Goal: Task Accomplishment & Management: Manage account settings

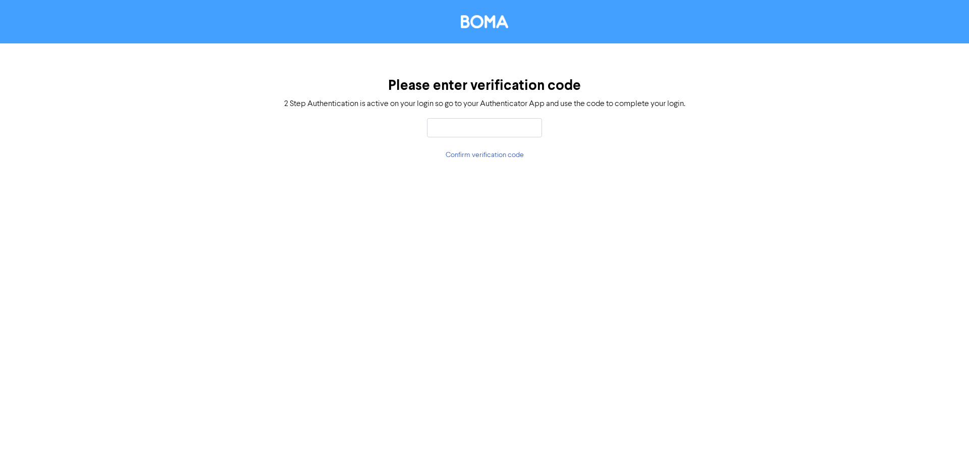
click at [450, 127] on input "text" at bounding box center [484, 127] width 115 height 19
type input "609157"
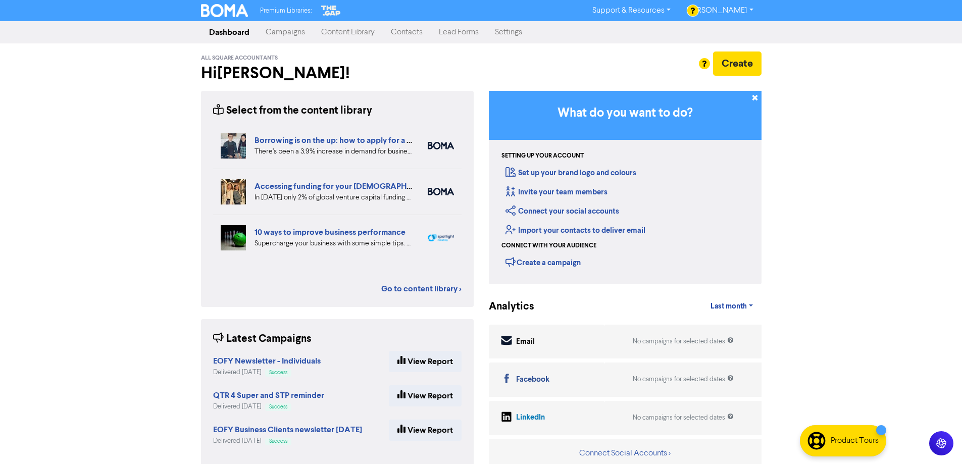
click at [293, 32] on link "Campaigns" at bounding box center [285, 32] width 56 height 20
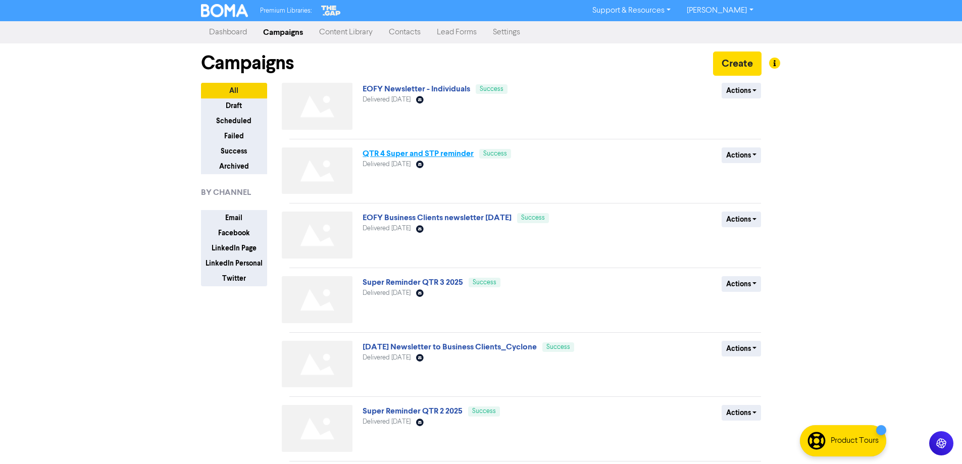
click at [388, 155] on link "QTR 4 Super and STP reminder" at bounding box center [417, 153] width 111 height 10
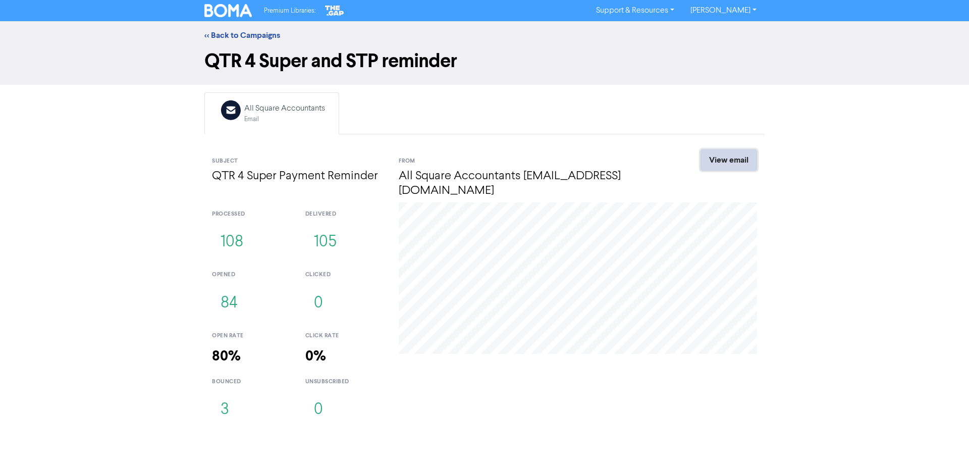
click at [740, 158] on link "View email" at bounding box center [729, 159] width 57 height 21
click at [236, 35] on link "<< Back to Campaigns" at bounding box center [242, 35] width 76 height 10
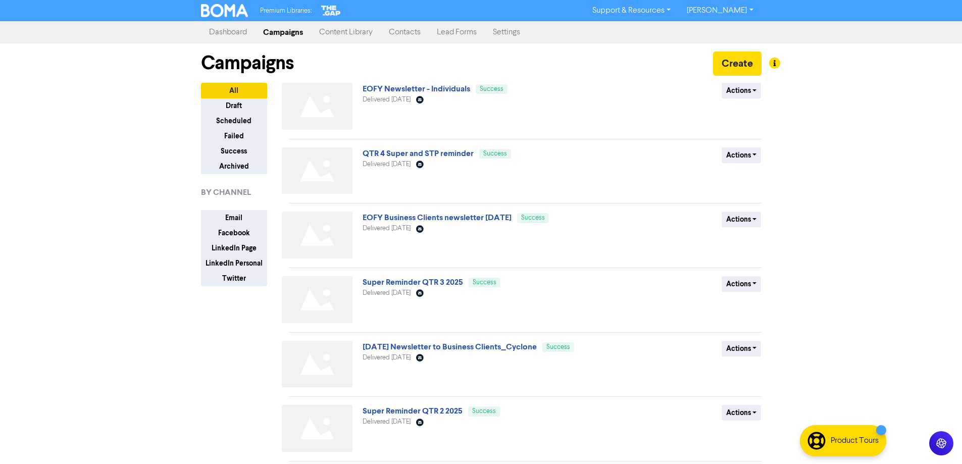
click at [405, 30] on link "Contacts" at bounding box center [405, 32] width 48 height 20
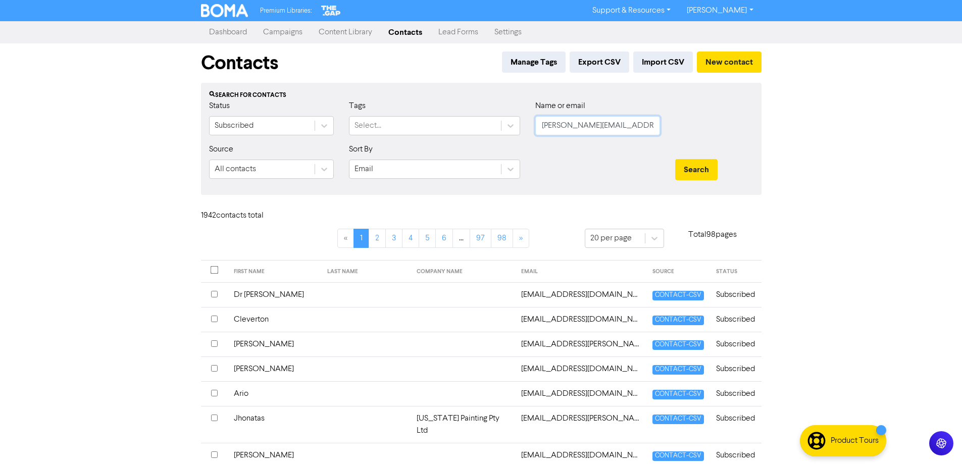
click at [584, 124] on input "[PERSON_NAME][EMAIL_ADDRESS][DOMAIN_NAME]" at bounding box center [597, 125] width 125 height 19
click at [585, 124] on input "[PERSON_NAME][EMAIL_ADDRESS][DOMAIN_NAME]" at bounding box center [597, 125] width 125 height 19
drag, startPoint x: 592, startPoint y: 127, endPoint x: 528, endPoint y: 127, distance: 64.1
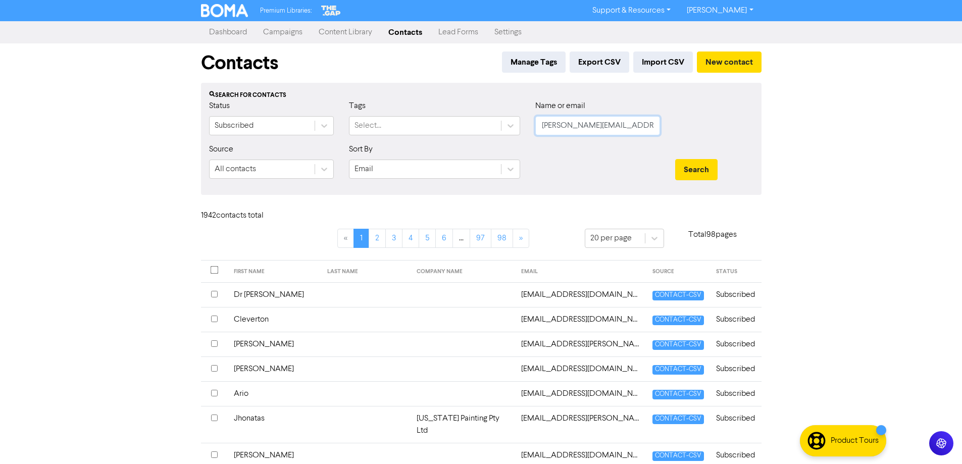
click at [529, 128] on div "Name or email [PERSON_NAME][EMAIL_ADDRESS][DOMAIN_NAME]" at bounding box center [598, 121] width 140 height 43
paste input "[EMAIL_ADDRESS][DOMAIN_NAME]"
type input "[EMAIL_ADDRESS][DOMAIN_NAME]"
click at [693, 168] on button "Search" at bounding box center [696, 169] width 42 height 21
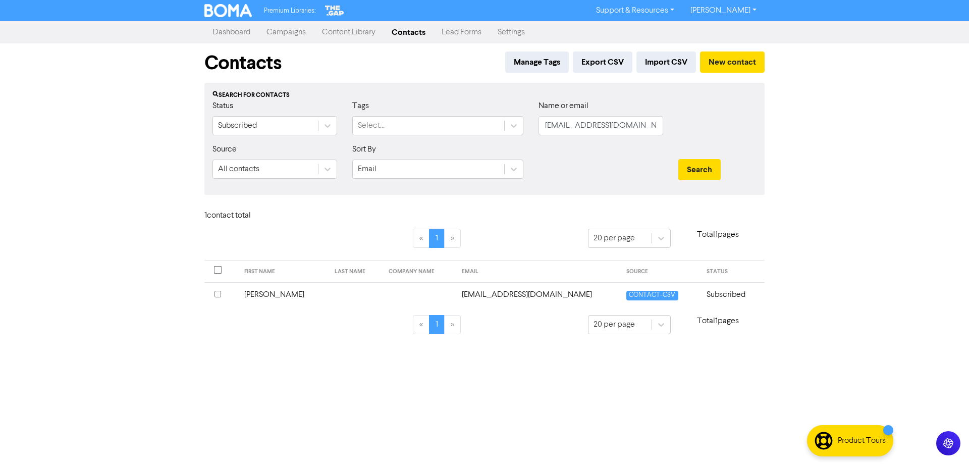
click at [476, 295] on td "[EMAIL_ADDRESS][DOMAIN_NAME]" at bounding box center [538, 294] width 165 height 25
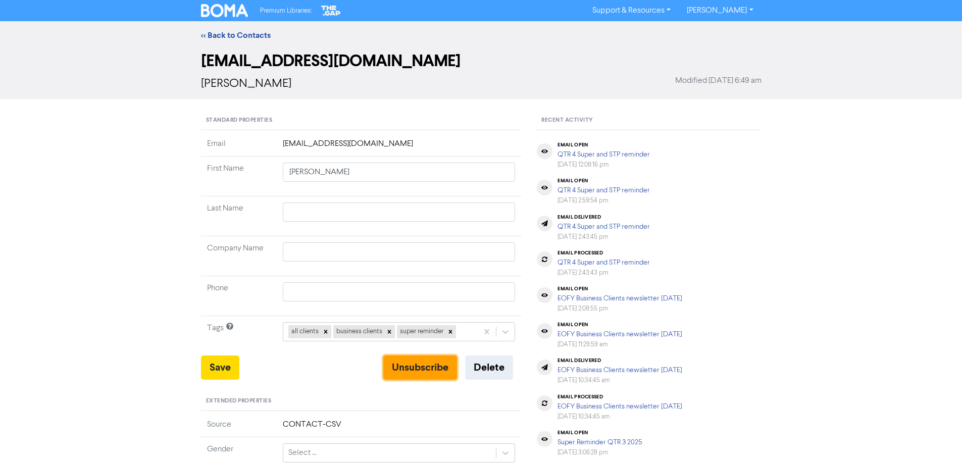
click at [426, 370] on button "Unsubscribe" at bounding box center [420, 367] width 74 height 24
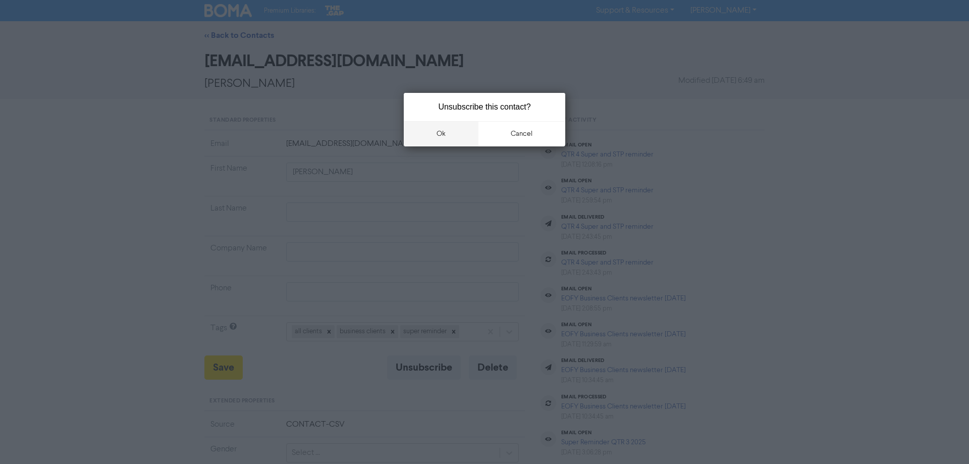
click at [440, 134] on button "ok" at bounding box center [441, 133] width 75 height 25
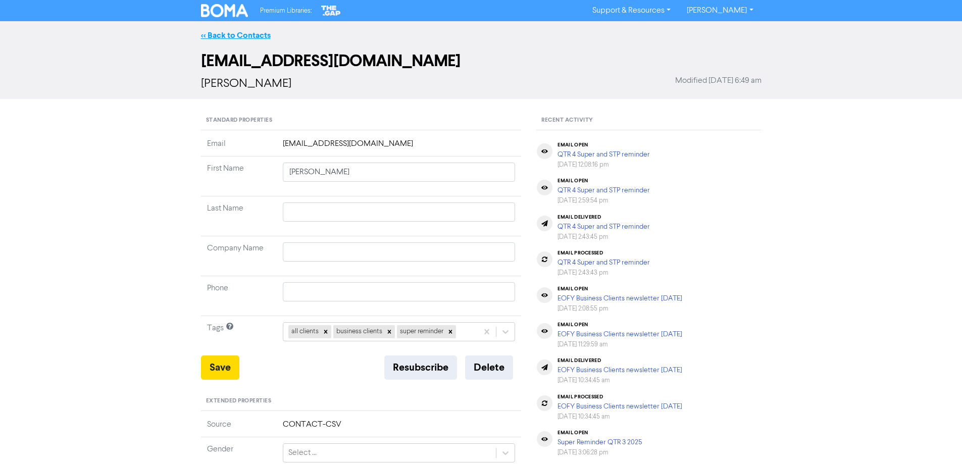
click at [236, 35] on link "<< Back to Contacts" at bounding box center [236, 35] width 70 height 10
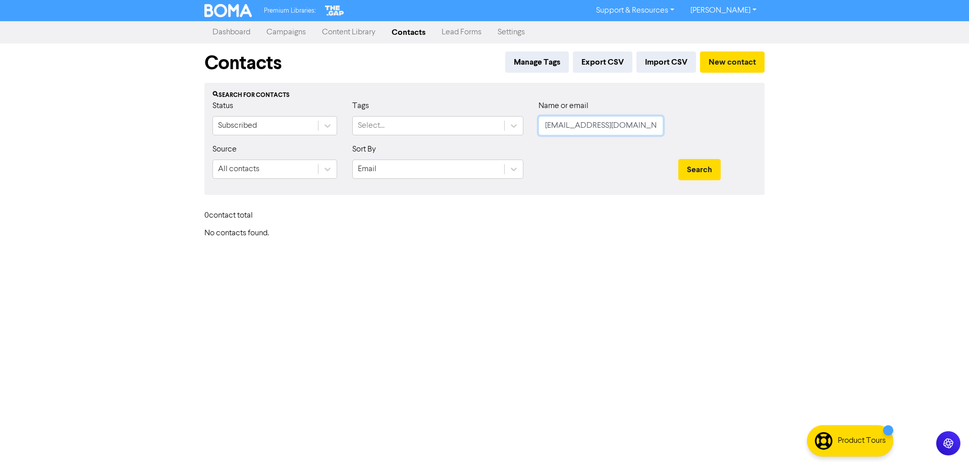
click at [588, 129] on input "[EMAIL_ADDRESS][DOMAIN_NAME]" at bounding box center [601, 125] width 125 height 19
click at [589, 129] on input "[EMAIL_ADDRESS][DOMAIN_NAME]" at bounding box center [601, 125] width 125 height 19
paste input "[EMAIL_ADDRESS][DOMAIN_NAME]"
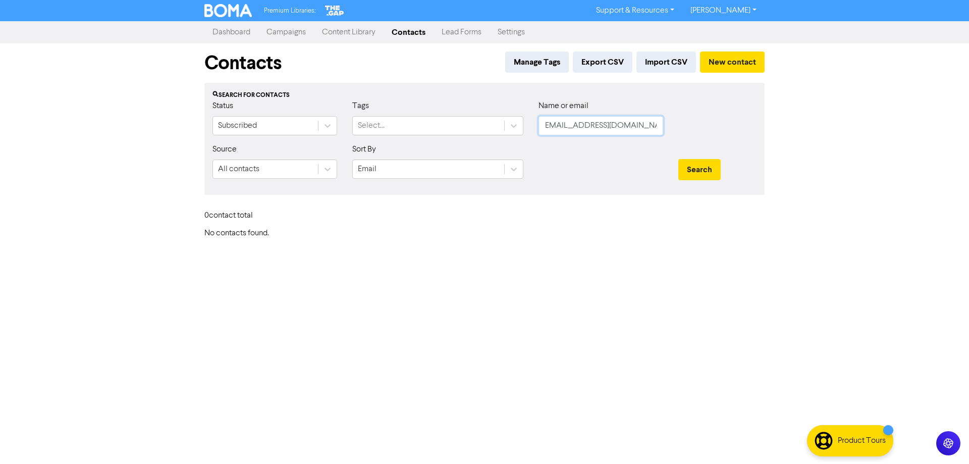
type input "[EMAIL_ADDRESS][DOMAIN_NAME]"
click at [679, 159] on button "Search" at bounding box center [700, 169] width 42 height 21
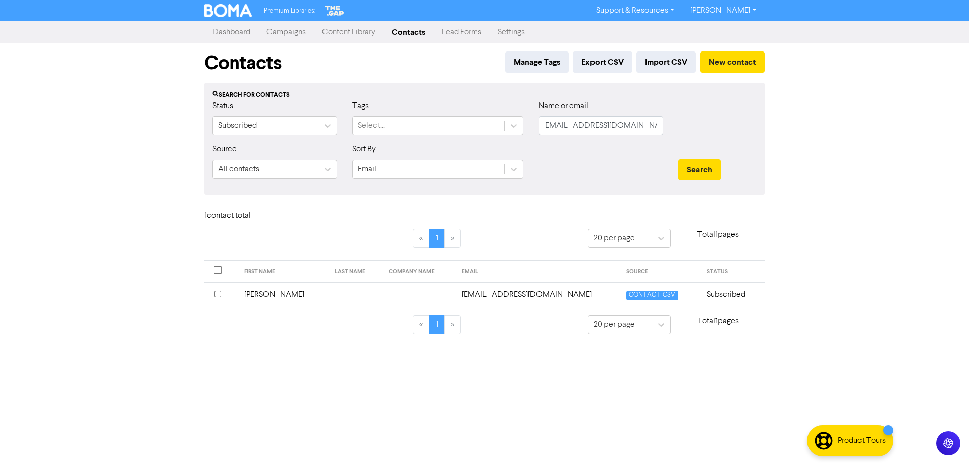
scroll to position [0, 0]
click at [259, 295] on td "[PERSON_NAME]" at bounding box center [283, 294] width 91 height 25
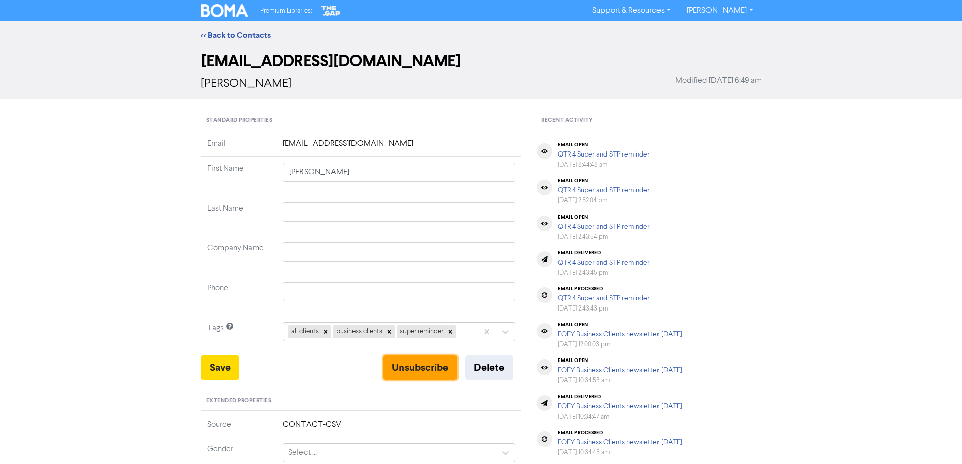
click at [426, 368] on button "Unsubscribe" at bounding box center [420, 367] width 74 height 24
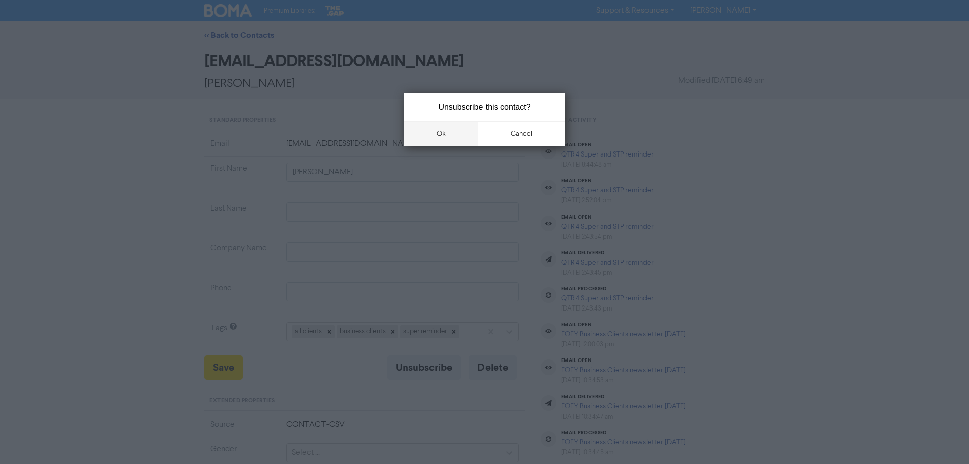
click at [439, 132] on button "ok" at bounding box center [441, 133] width 75 height 25
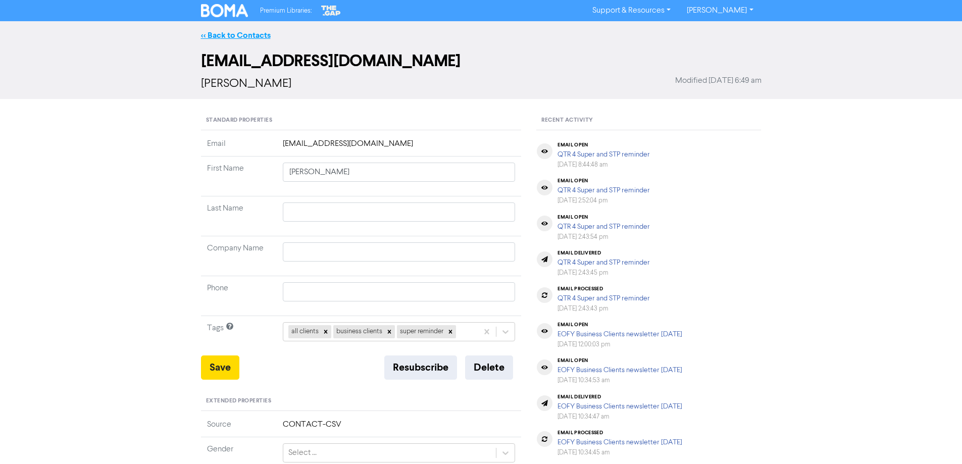
click at [230, 32] on link "<< Back to Contacts" at bounding box center [236, 35] width 70 height 10
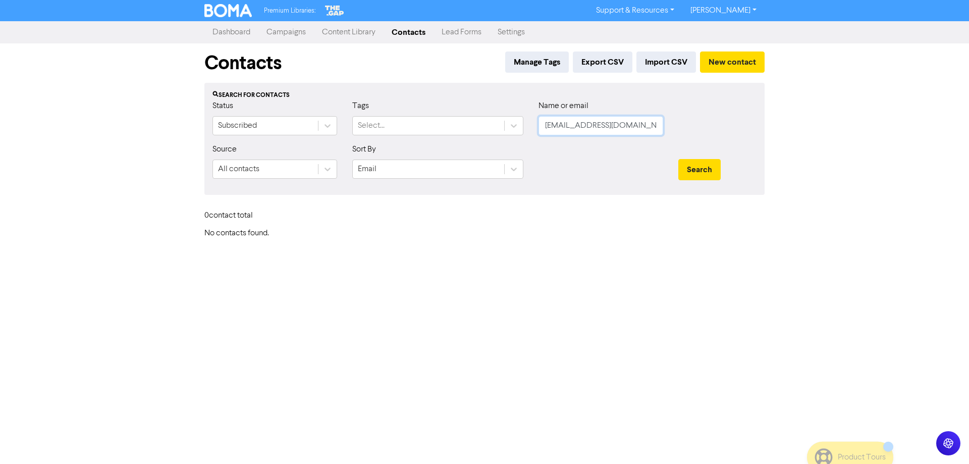
click at [576, 124] on input "[EMAIL_ADDRESS][DOMAIN_NAME]" at bounding box center [601, 125] width 125 height 19
paste input "[EMAIL_ADDRESS][DOMAIN_NAME]"
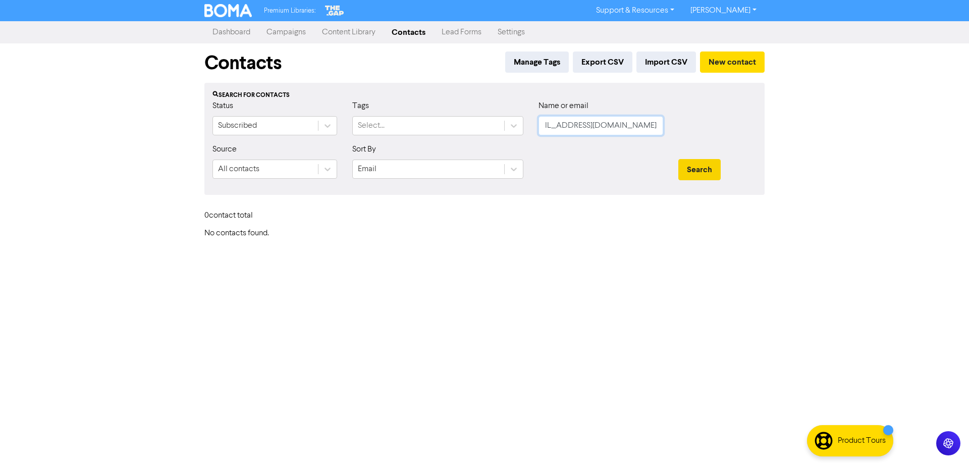
type input "[EMAIL_ADDRESS][DOMAIN_NAME]"
click at [697, 172] on button "Search" at bounding box center [700, 169] width 42 height 21
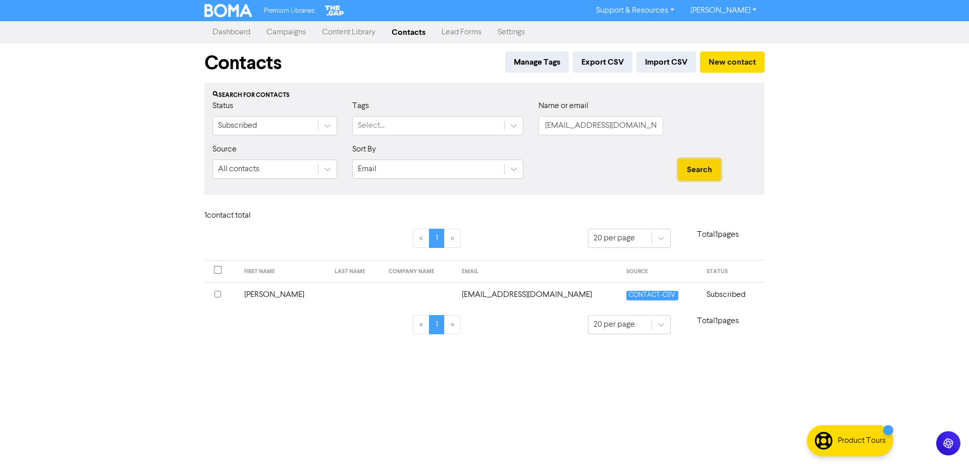
click at [692, 169] on button "Search" at bounding box center [700, 169] width 42 height 21
click at [500, 293] on td "[EMAIL_ADDRESS][DOMAIN_NAME]" at bounding box center [538, 294] width 165 height 25
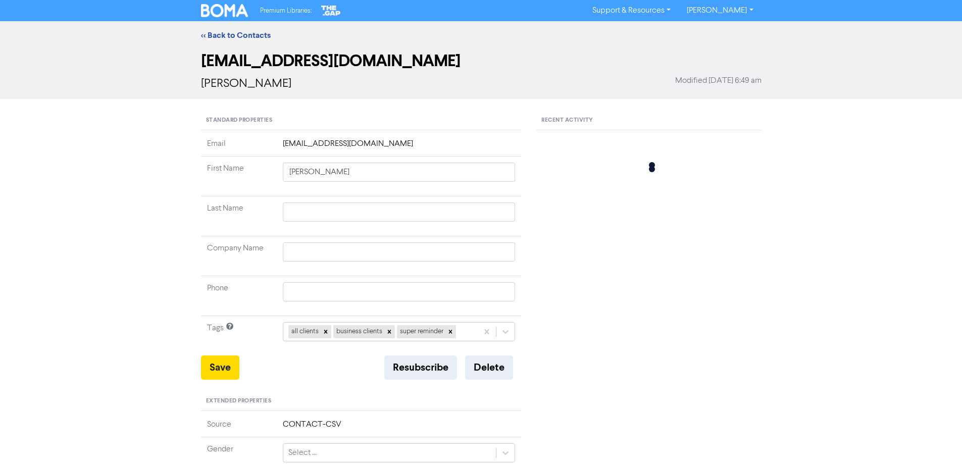
type input "[PERSON_NAME]"
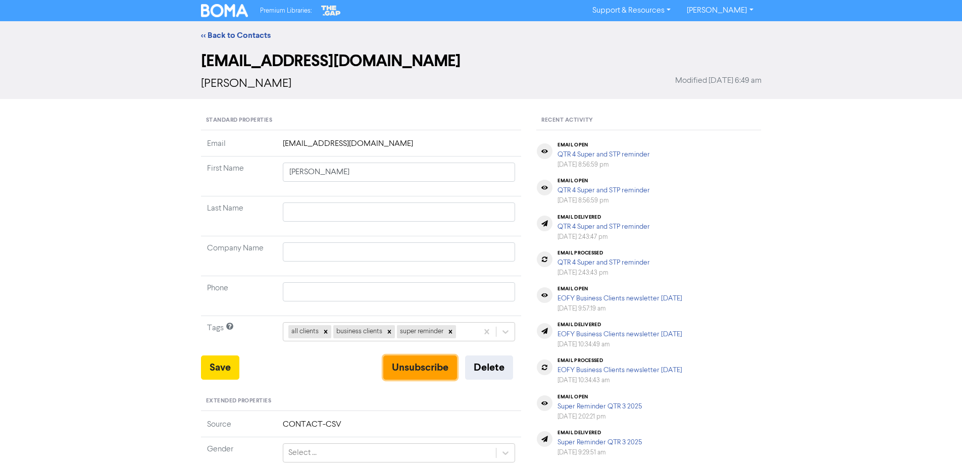
click at [431, 370] on button "Unsubscribe" at bounding box center [420, 367] width 74 height 24
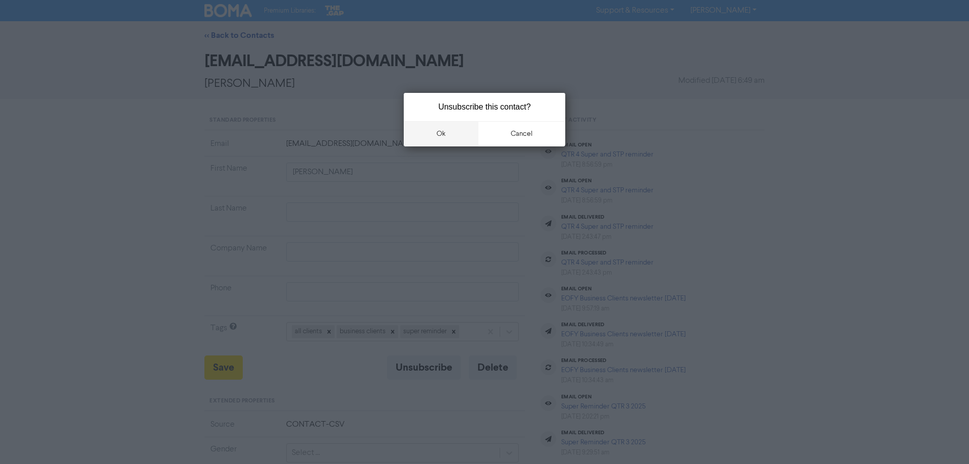
click at [474, 136] on button "ok" at bounding box center [441, 133] width 75 height 25
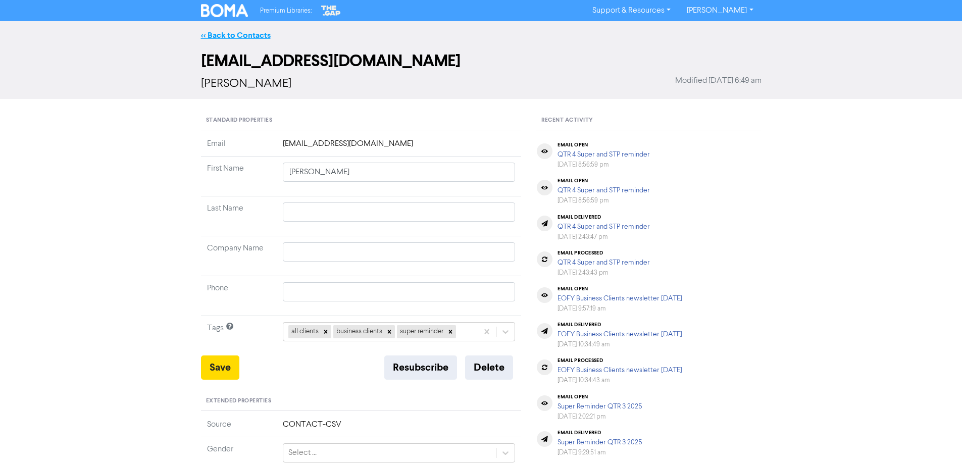
click at [257, 36] on link "<< Back to Contacts" at bounding box center [236, 35] width 70 height 10
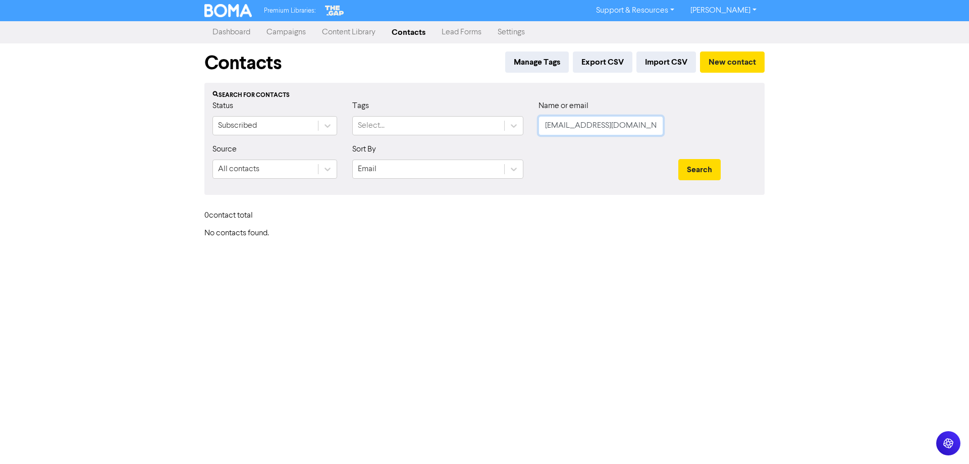
click at [580, 124] on input "[EMAIL_ADDRESS][DOMAIN_NAME]" at bounding box center [601, 125] width 125 height 19
drag, startPoint x: 600, startPoint y: 123, endPoint x: 501, endPoint y: 128, distance: 98.6
click at [502, 128] on div "Status Subscribed Tags Select... Name or email @[DOMAIN_NAME]" at bounding box center [484, 121] width 559 height 43
paste input "[PERSON_NAME].[PERSON_NAME]@live"
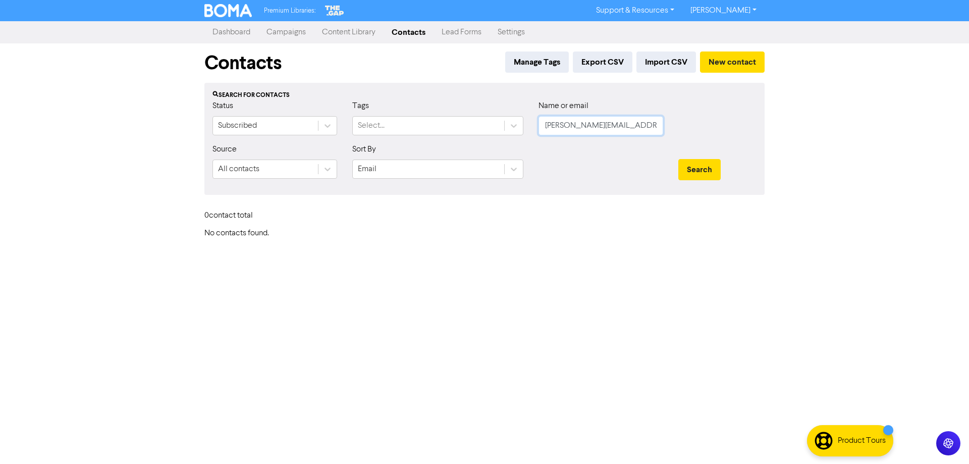
type input "[PERSON_NAME][EMAIL_ADDRESS][PERSON_NAME][DOMAIN_NAME]"
click at [679, 159] on button "Search" at bounding box center [700, 169] width 42 height 21
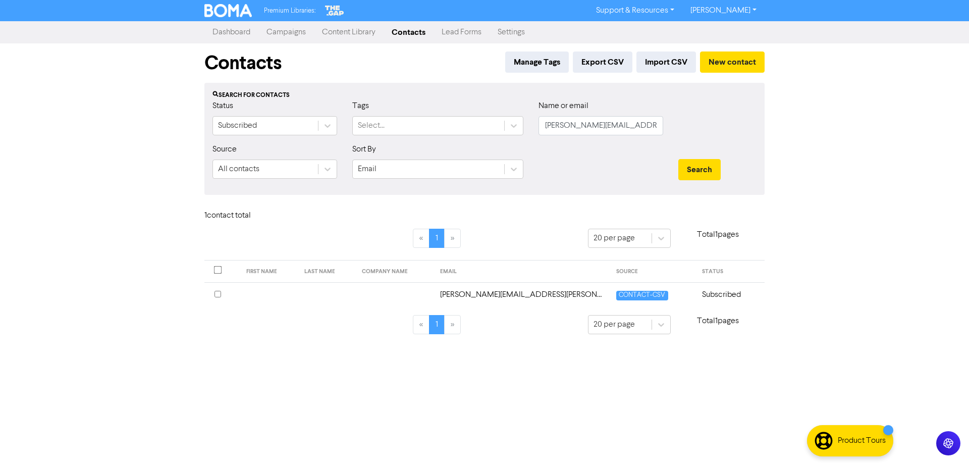
click at [483, 294] on td "[PERSON_NAME][EMAIL_ADDRESS][PERSON_NAME][DOMAIN_NAME]" at bounding box center [522, 294] width 177 height 25
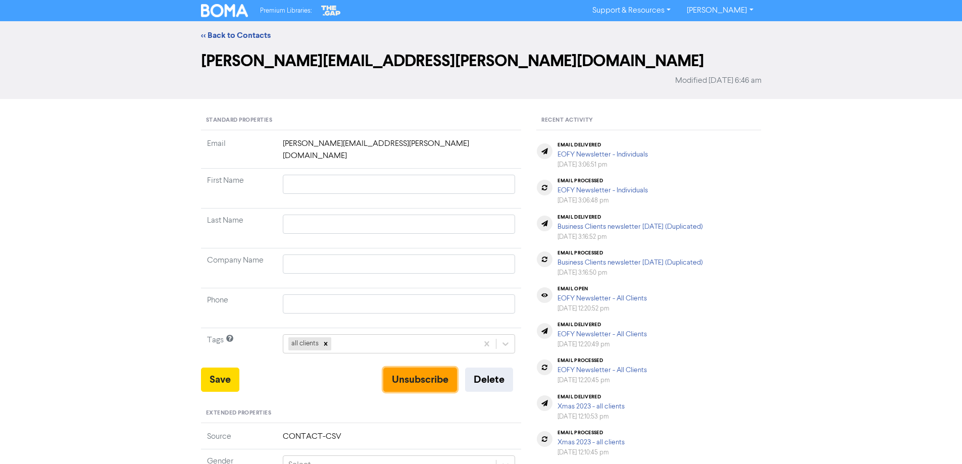
click at [438, 369] on button "Unsubscribe" at bounding box center [420, 380] width 74 height 24
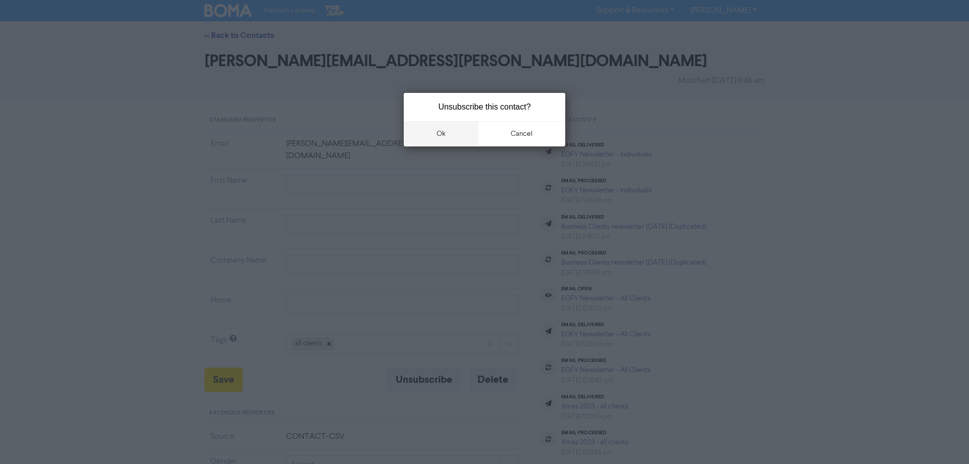
click at [456, 136] on button "ok" at bounding box center [441, 133] width 75 height 25
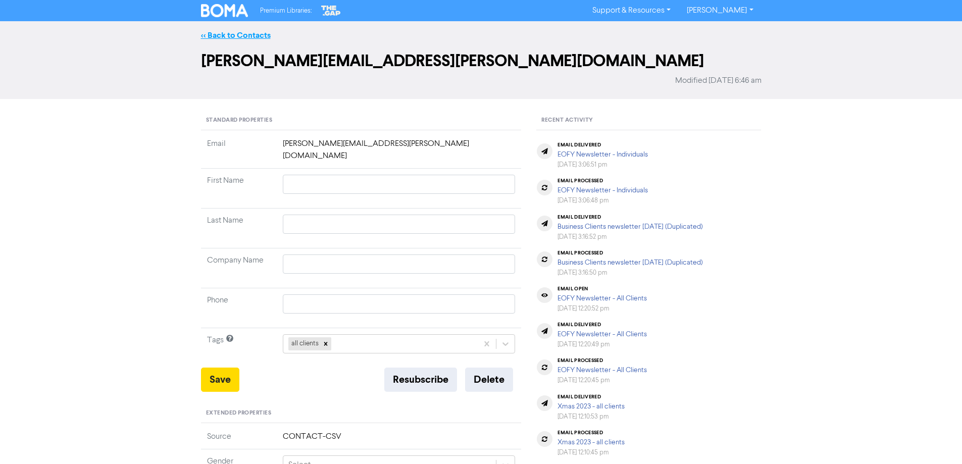
click at [238, 36] on link "<< Back to Contacts" at bounding box center [236, 35] width 70 height 10
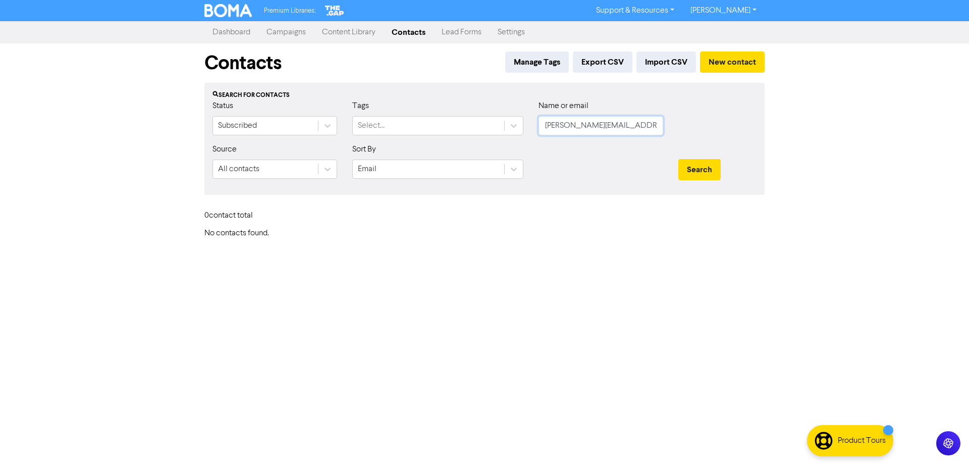
click at [571, 126] on input "[PERSON_NAME][EMAIL_ADDRESS][PERSON_NAME][DOMAIN_NAME]" at bounding box center [601, 125] width 125 height 19
click at [570, 126] on input "[PERSON_NAME][EMAIL_ADDRESS][PERSON_NAME][DOMAIN_NAME]" at bounding box center [601, 125] width 125 height 19
paste input "[PERSON_NAME][EMAIL_ADDRESS][DOMAIN_NAME]"
type input "[PERSON_NAME][EMAIL_ADDRESS][DOMAIN_NAME]"
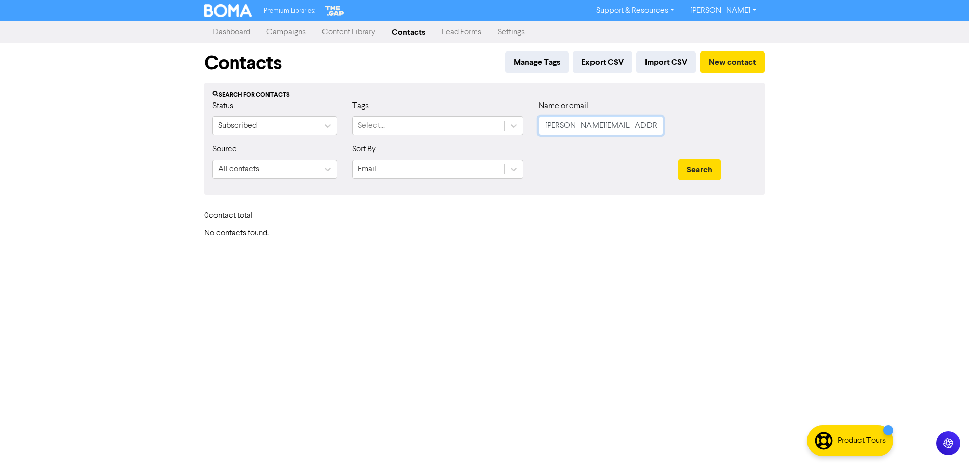
click at [679, 159] on button "Search" at bounding box center [700, 169] width 42 height 21
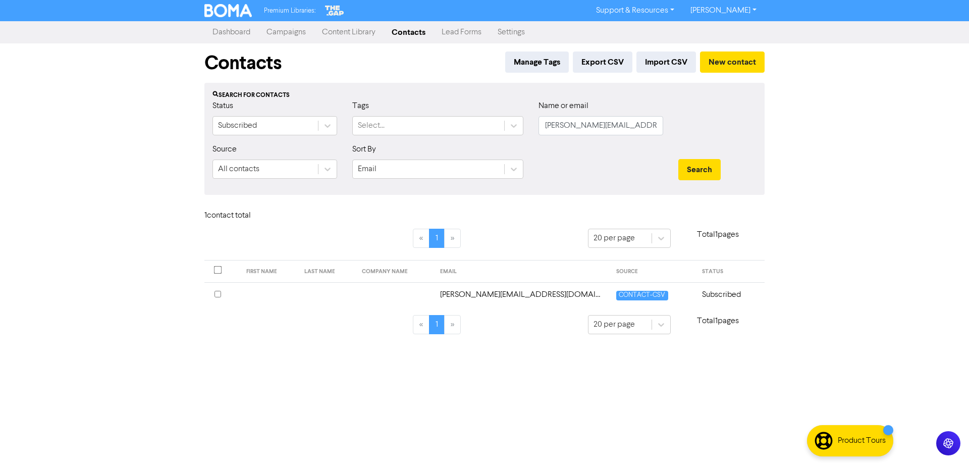
click at [525, 294] on td "[PERSON_NAME][EMAIL_ADDRESS][DOMAIN_NAME]" at bounding box center [522, 294] width 177 height 25
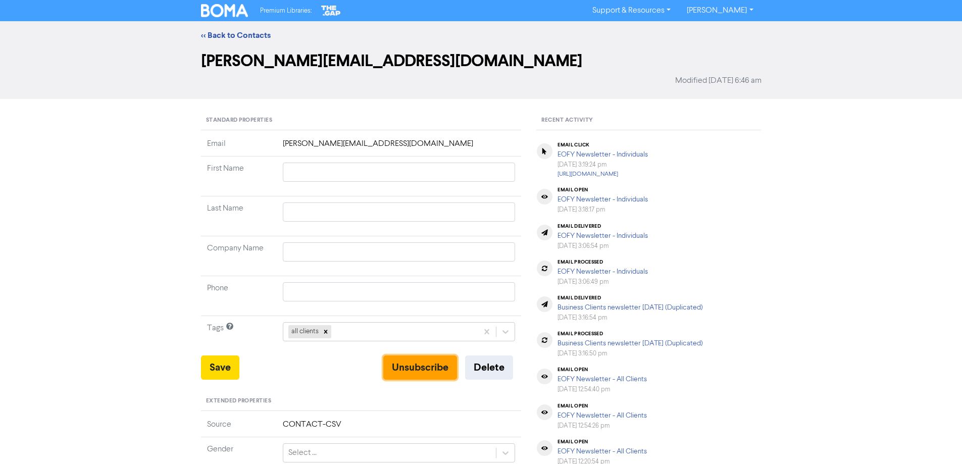
click at [427, 366] on button "Unsubscribe" at bounding box center [420, 367] width 74 height 24
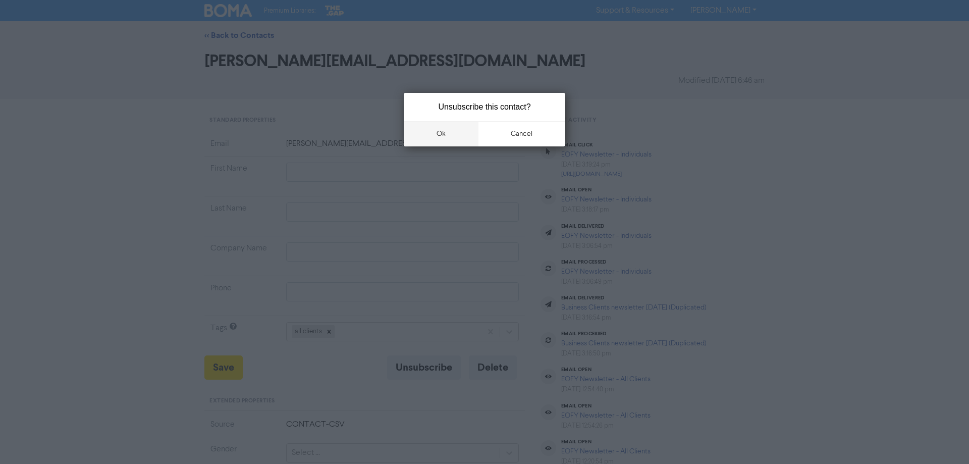
click at [452, 137] on button "ok" at bounding box center [441, 133] width 75 height 25
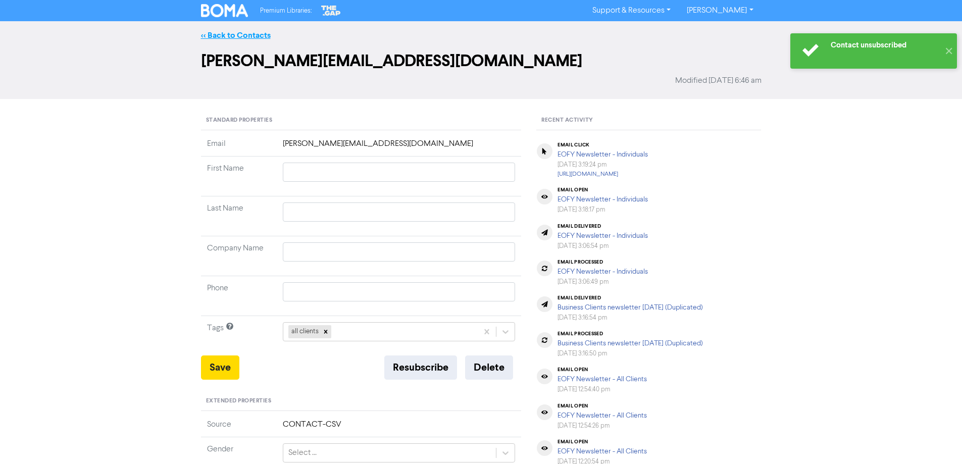
click at [252, 33] on link "<< Back to Contacts" at bounding box center [236, 35] width 70 height 10
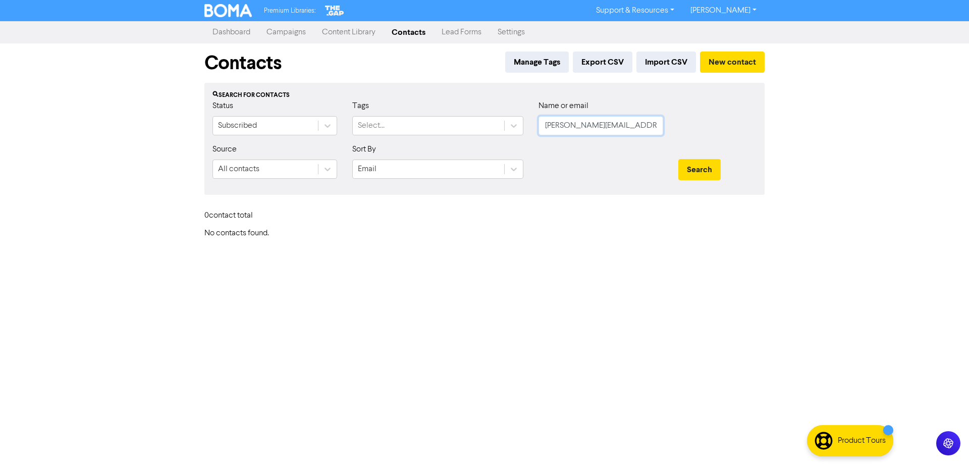
click at [600, 121] on input "[PERSON_NAME][EMAIL_ADDRESS][DOMAIN_NAME]" at bounding box center [601, 125] width 125 height 19
paste input "[EMAIL_ADDRESS][DOMAIN_NAME]"
type input "[EMAIL_ADDRESS][DOMAIN_NAME]"
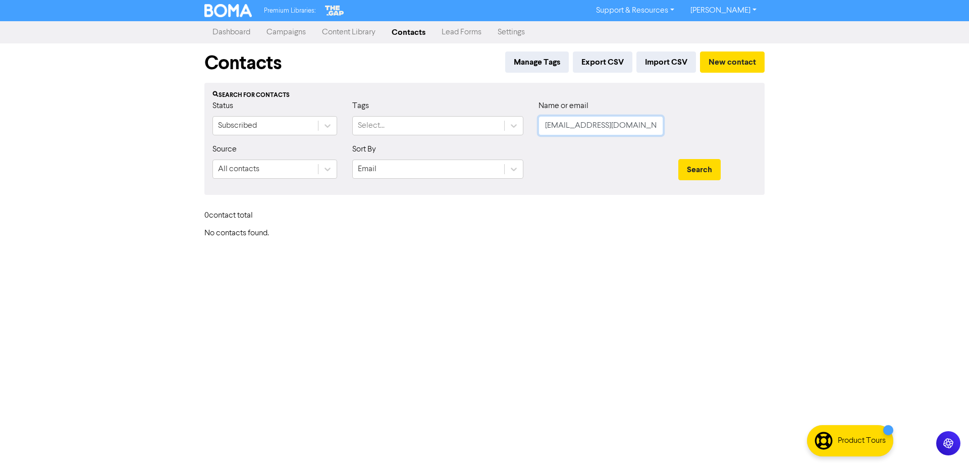
click at [679, 159] on button "Search" at bounding box center [700, 169] width 42 height 21
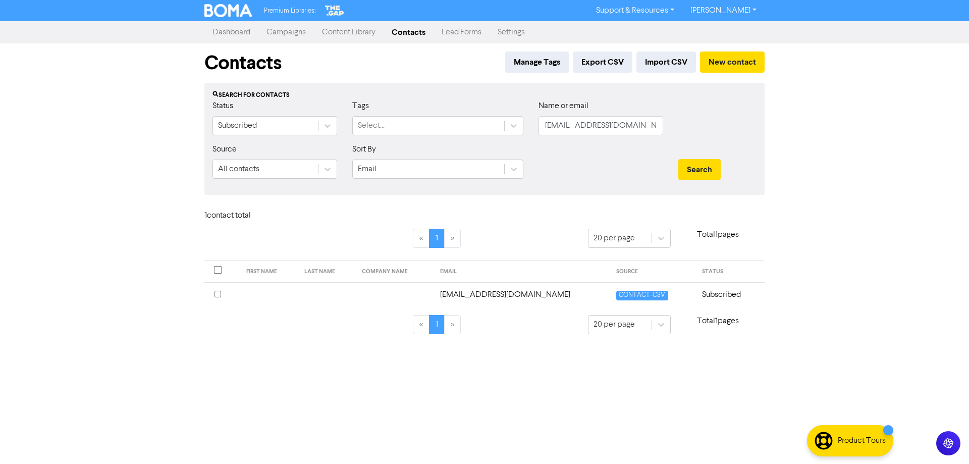
click at [516, 295] on td "[EMAIL_ADDRESS][DOMAIN_NAME]" at bounding box center [522, 294] width 177 height 25
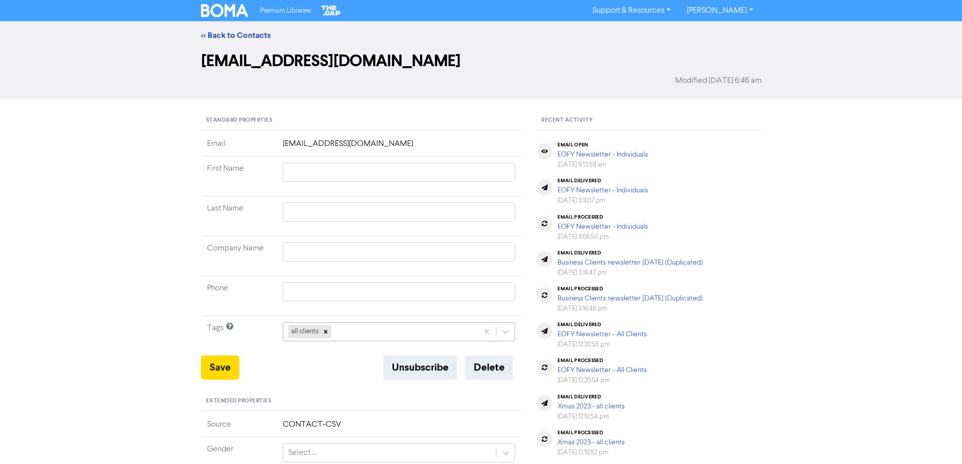
click at [385, 329] on div "all clients" at bounding box center [380, 332] width 195 height 18
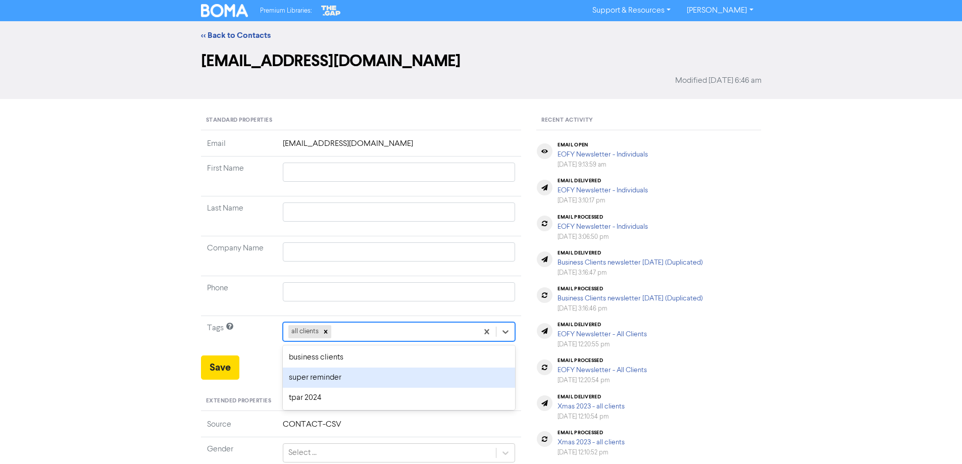
click at [347, 376] on div "super reminder" at bounding box center [399, 378] width 233 height 20
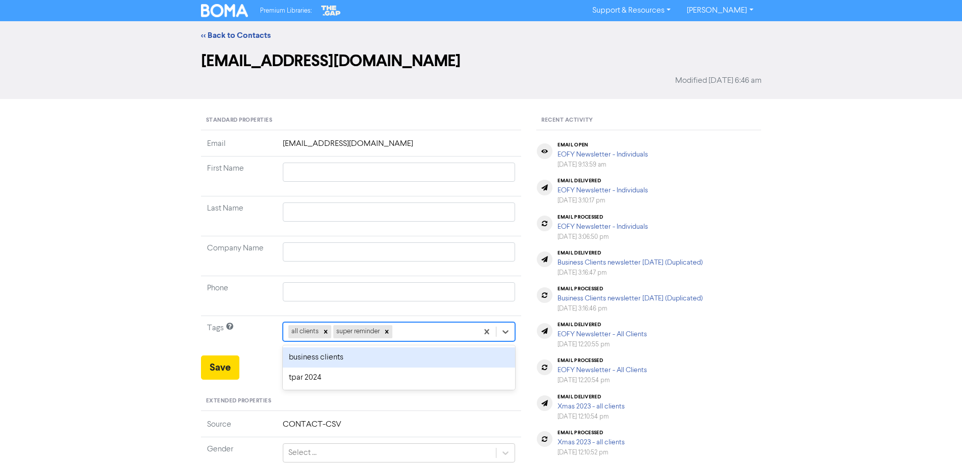
click at [414, 332] on div "all clients super reminder" at bounding box center [380, 332] width 195 height 18
click at [354, 358] on div "business clients" at bounding box center [399, 357] width 233 height 20
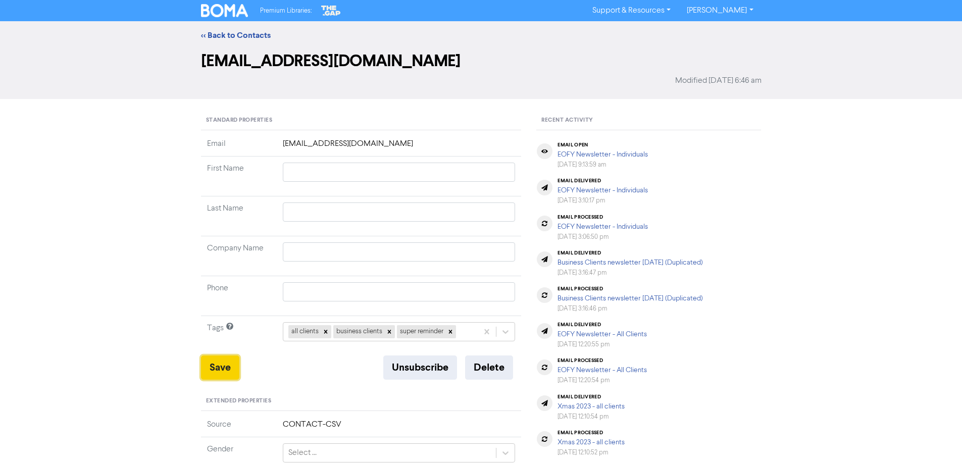
click at [218, 366] on button "Save" at bounding box center [220, 367] width 38 height 24
click at [250, 37] on link "<< Back to Contacts" at bounding box center [236, 35] width 70 height 10
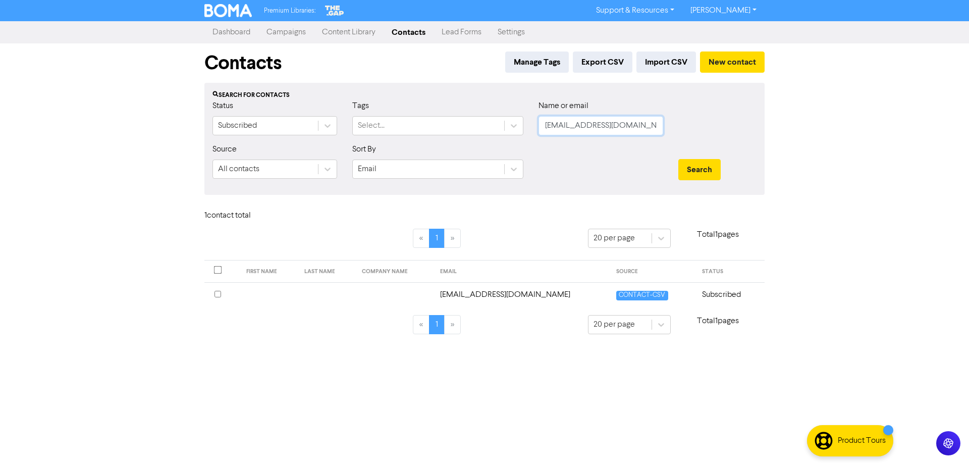
click at [575, 124] on input "[EMAIL_ADDRESS][DOMAIN_NAME]" at bounding box center [601, 125] width 125 height 19
paste input "desposito96@g"
type input "[EMAIL_ADDRESS][DOMAIN_NAME]"
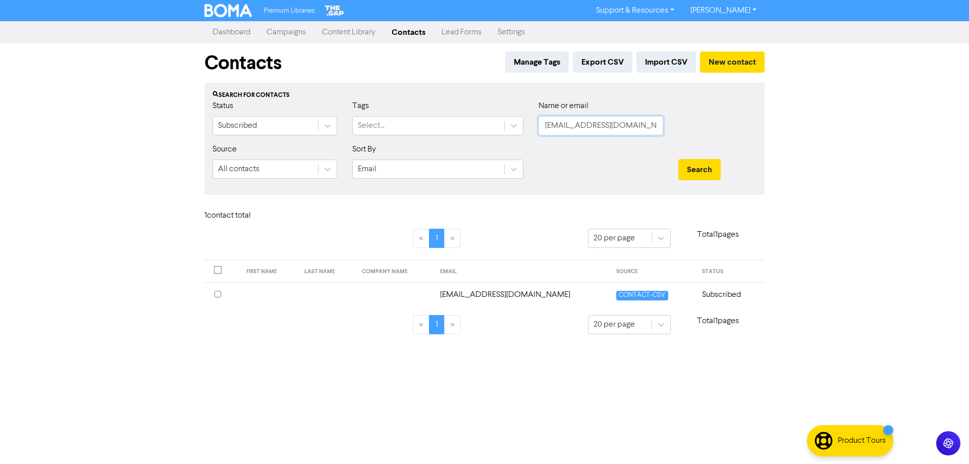
click at [679, 159] on button "Search" at bounding box center [700, 169] width 42 height 21
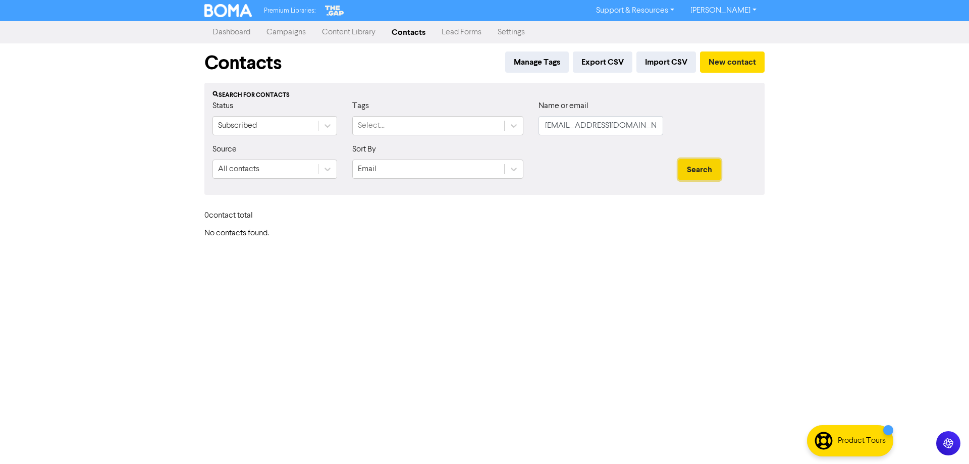
click at [699, 169] on button "Search" at bounding box center [700, 169] width 42 height 21
click at [692, 170] on button "Search" at bounding box center [700, 169] width 42 height 21
click at [737, 63] on button "New contact" at bounding box center [732, 61] width 65 height 21
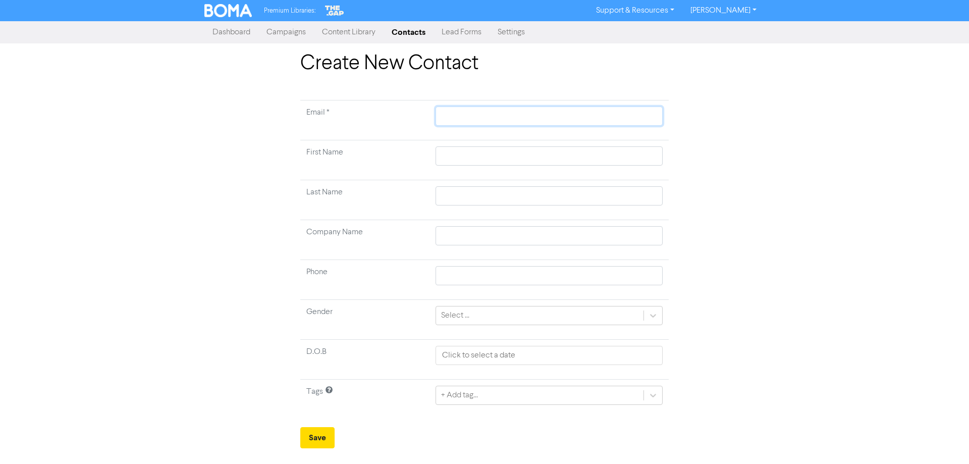
click at [453, 117] on input "text" at bounding box center [549, 116] width 227 height 19
paste input "[EMAIL_ADDRESS][DOMAIN_NAME]"
type input "[EMAIL_ADDRESS][DOMAIN_NAME]"
click at [456, 154] on input "text" at bounding box center [549, 155] width 227 height 19
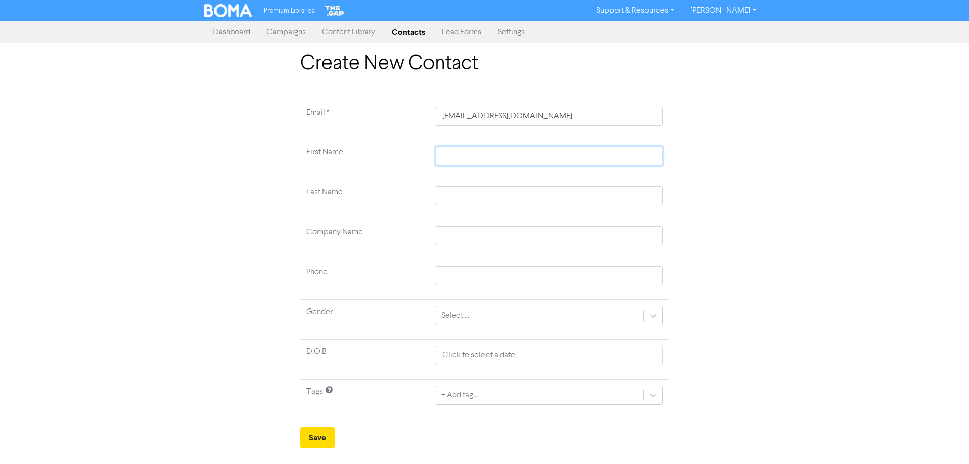
type input "D"
type input "Da"
type input "[PERSON_NAME]"
click at [444, 237] on input "text" at bounding box center [549, 235] width 227 height 19
paste input "DEW Engineering Pty Ltd"
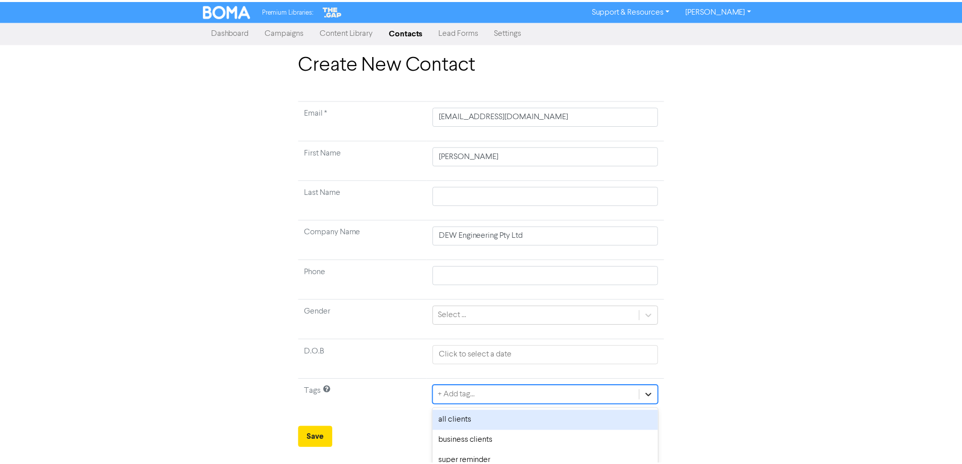
scroll to position [30, 0]
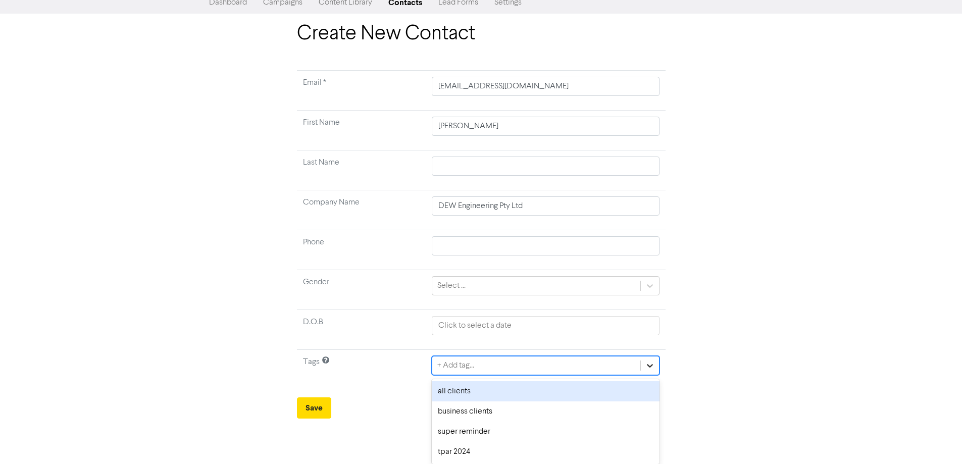
click at [647, 375] on div "option all clients focused, 1 of 4. 4 results available. Use Up and Down to cho…" at bounding box center [545, 365] width 227 height 19
click at [482, 392] on div "all clients" at bounding box center [545, 391] width 227 height 20
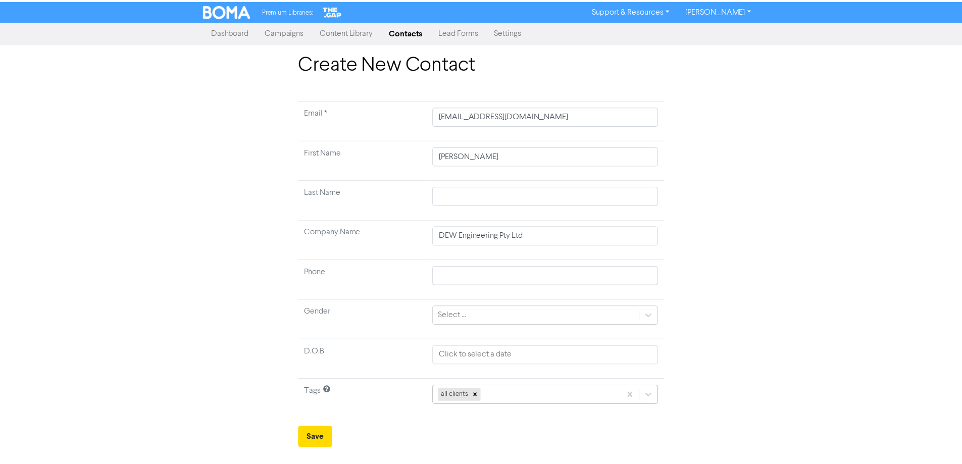
scroll to position [10, 0]
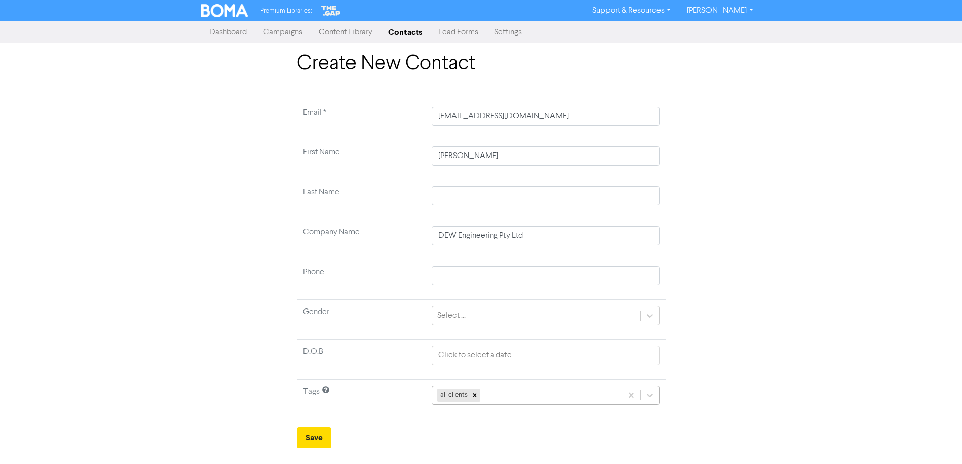
click at [564, 394] on div "all clients" at bounding box center [526, 395] width 189 height 18
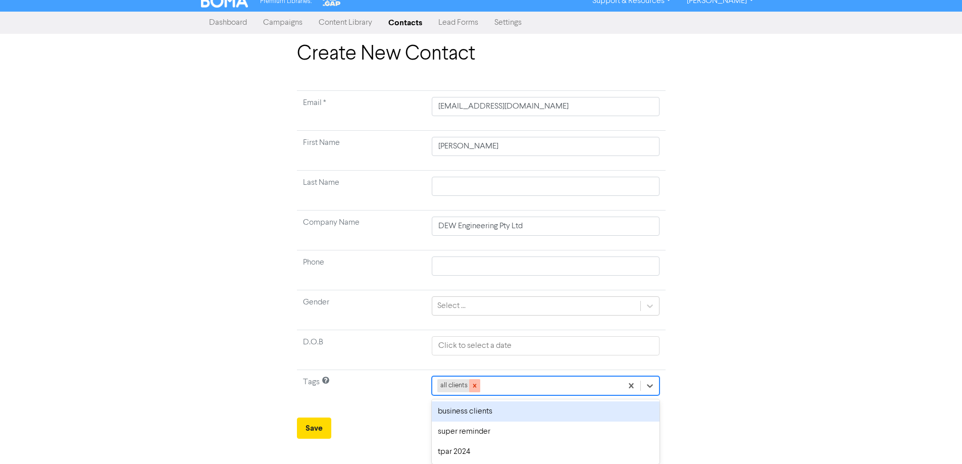
click at [473, 387] on icon at bounding box center [474, 385] width 7 height 7
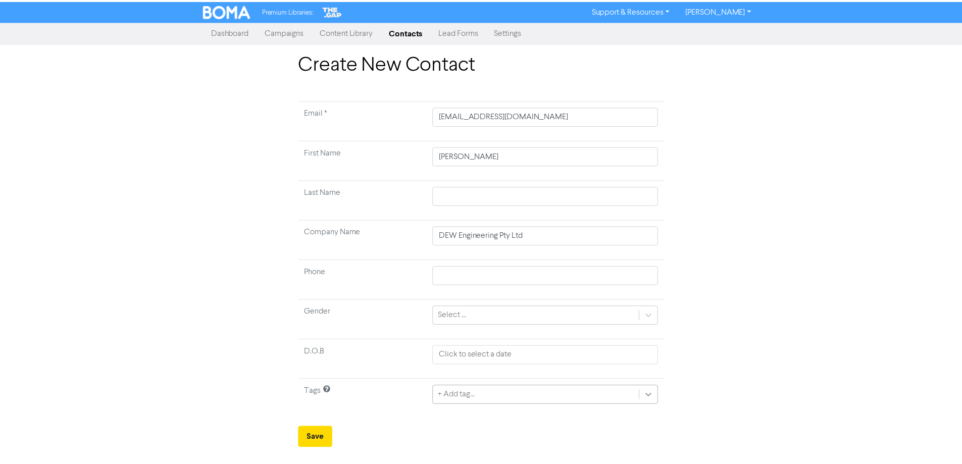
scroll to position [30, 0]
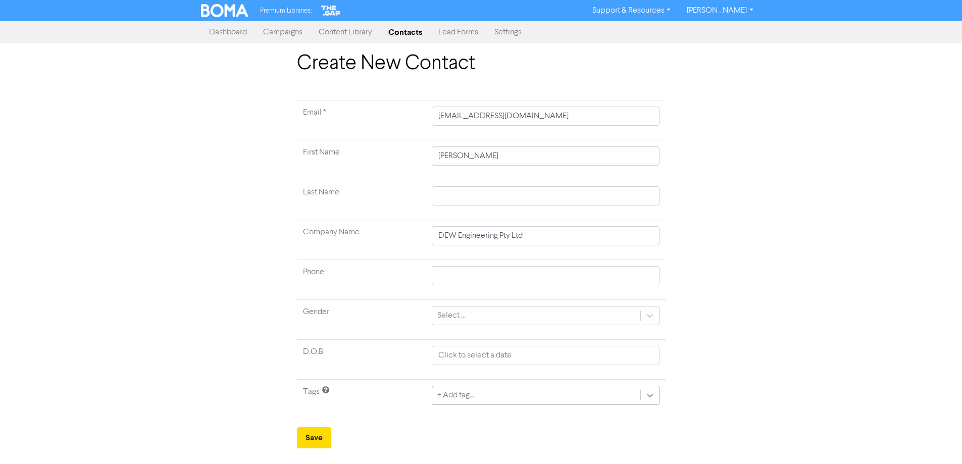
click at [650, 391] on div "+ Add tag..." at bounding box center [545, 395] width 227 height 19
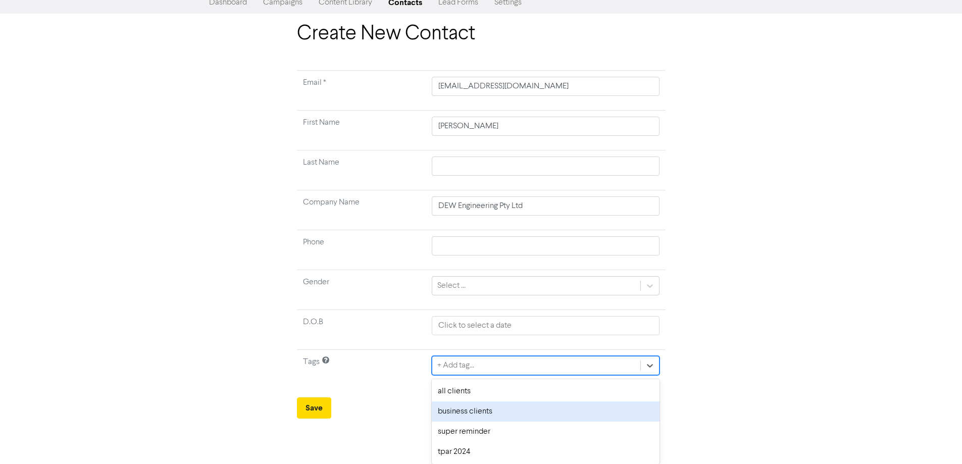
click at [508, 415] on div "business clients" at bounding box center [545, 411] width 227 height 20
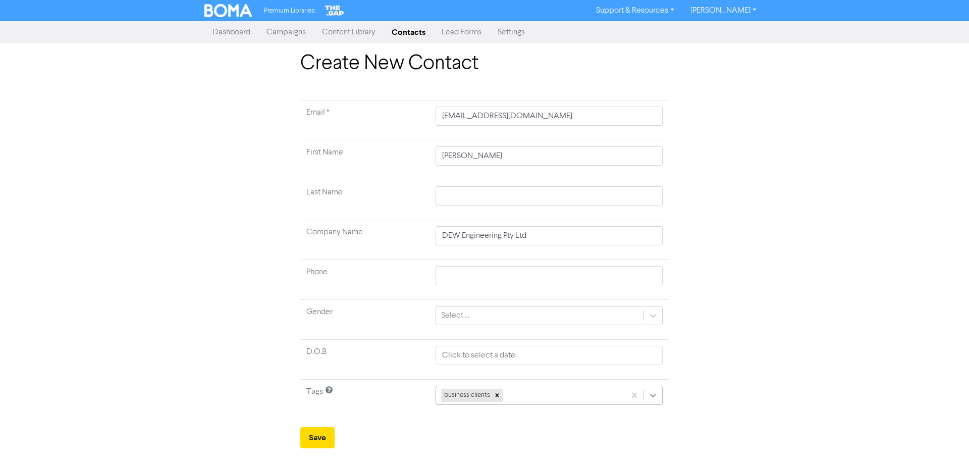
click at [651, 394] on div at bounding box center [653, 395] width 18 height 18
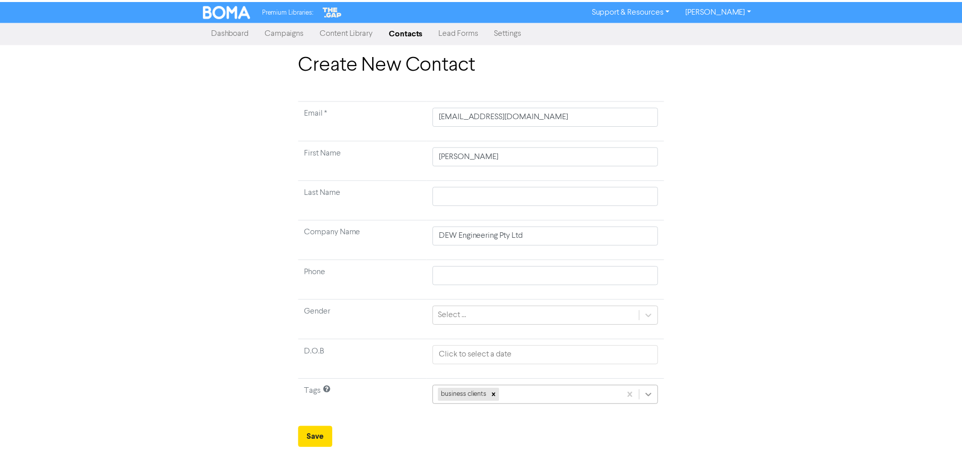
scroll to position [10, 0]
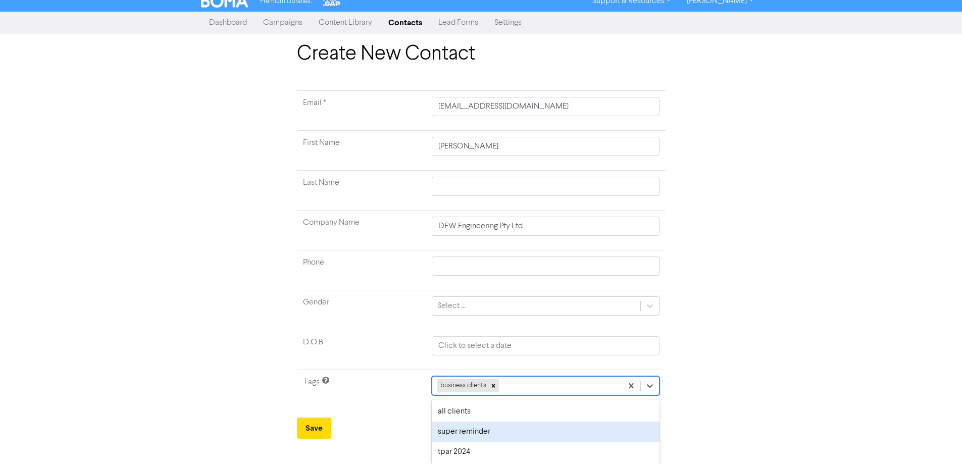
click at [518, 434] on div "super reminder" at bounding box center [545, 432] width 227 height 20
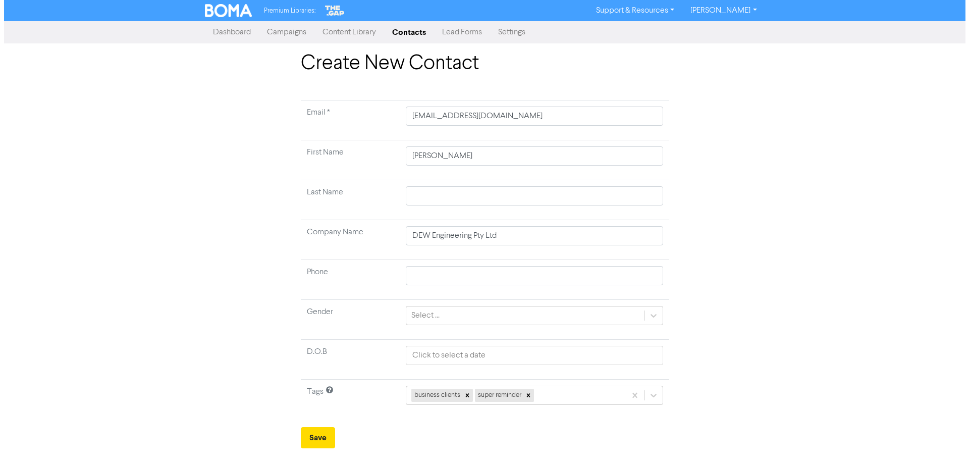
scroll to position [0, 0]
click at [566, 398] on div "business clients super reminder" at bounding box center [515, 395] width 219 height 18
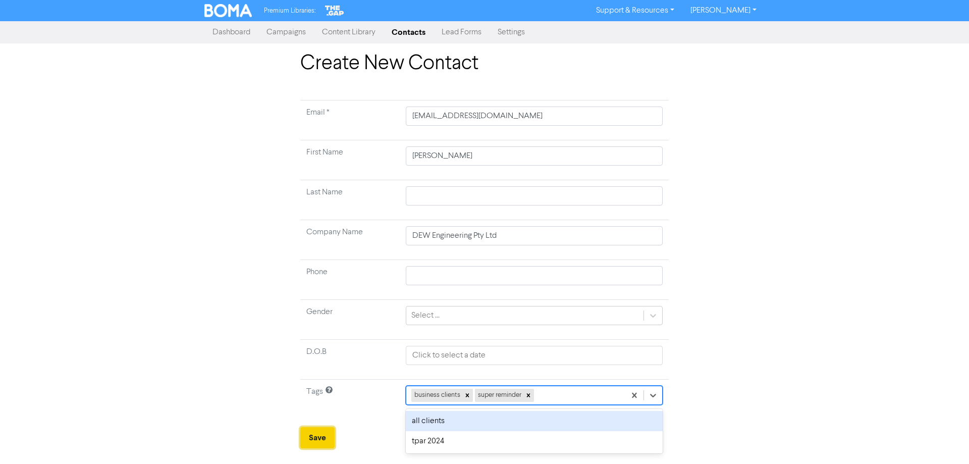
click at [314, 435] on button "Save" at bounding box center [317, 437] width 34 height 21
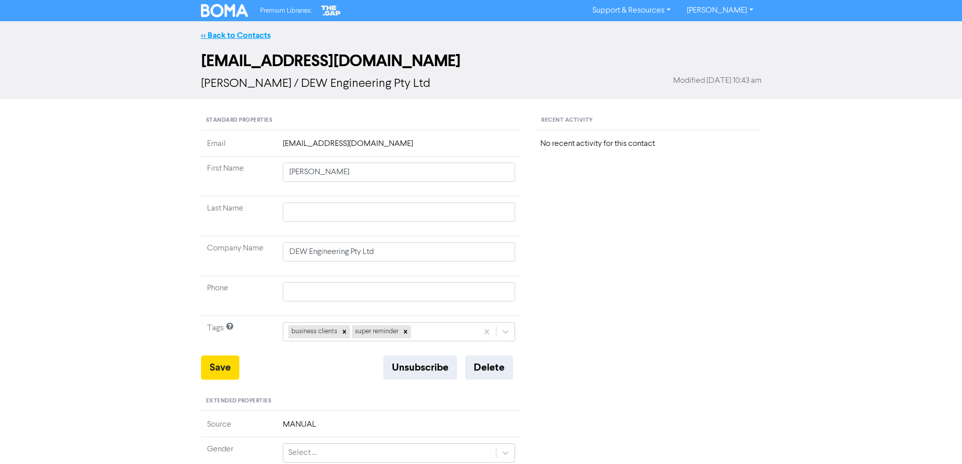
click at [239, 34] on link "<< Back to Contacts" at bounding box center [236, 35] width 70 height 10
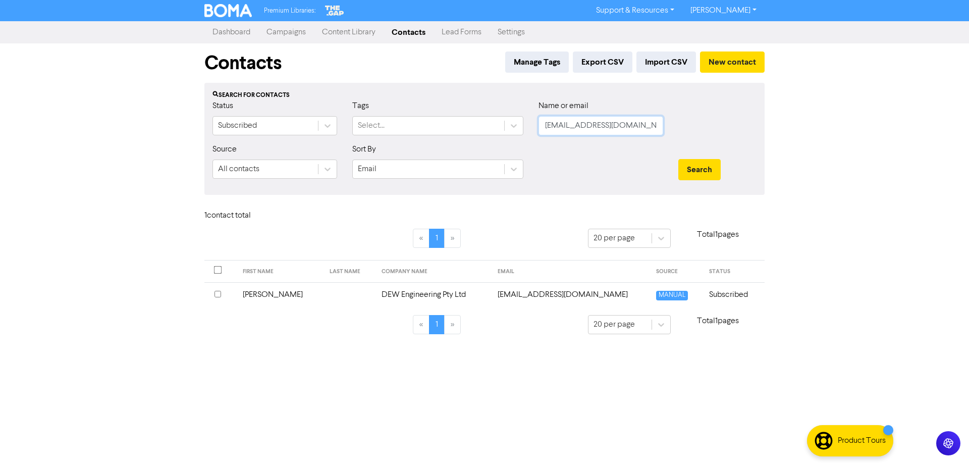
click at [581, 124] on input "[EMAIL_ADDRESS][DOMAIN_NAME]" at bounding box center [601, 125] width 125 height 19
paste input "[PERSON_NAME][EMAIL_ADDRESS][DOMAIN_NAME]"
click at [690, 165] on button "Search" at bounding box center [700, 169] width 42 height 21
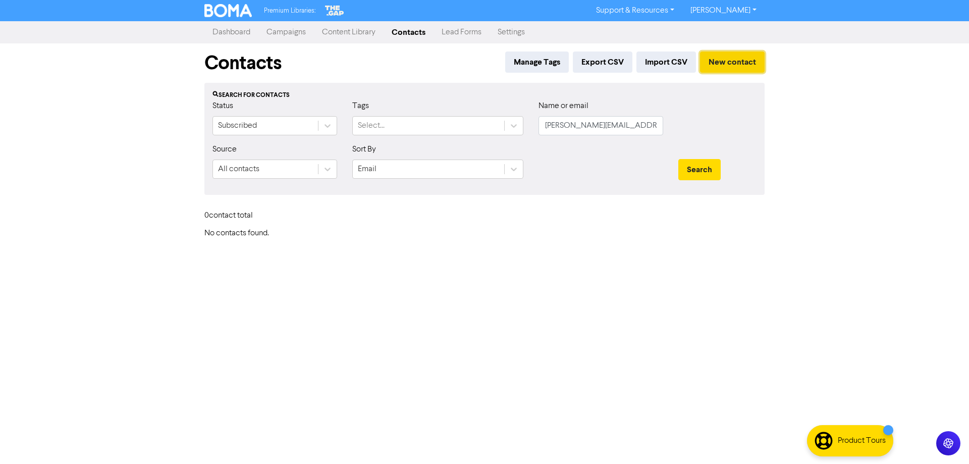
click at [743, 59] on button "New contact" at bounding box center [732, 61] width 65 height 21
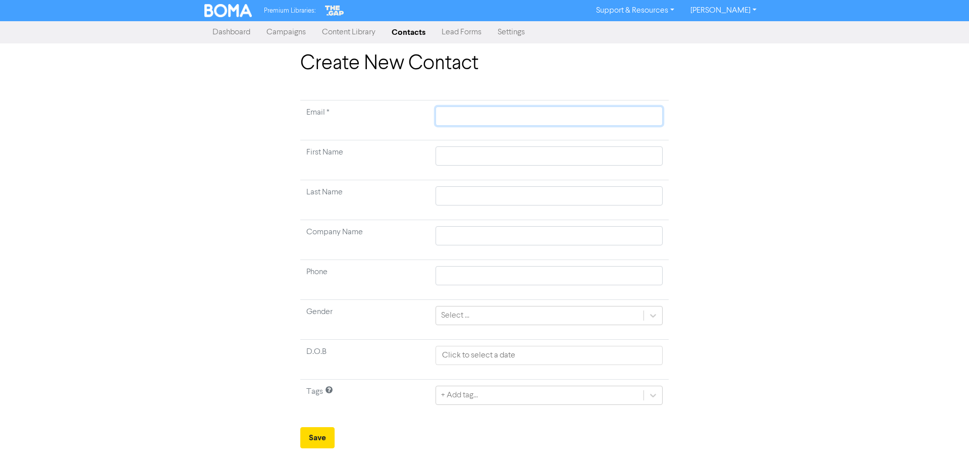
click at [450, 109] on input "text" at bounding box center [549, 116] width 227 height 19
paste input "[PERSON_NAME][EMAIL_ADDRESS][DOMAIN_NAME]"
click at [480, 155] on input "text" at bounding box center [549, 155] width 227 height 19
click at [465, 235] on input "text" at bounding box center [549, 235] width 227 height 19
paste input "Terra Campervans Pty Ltd"
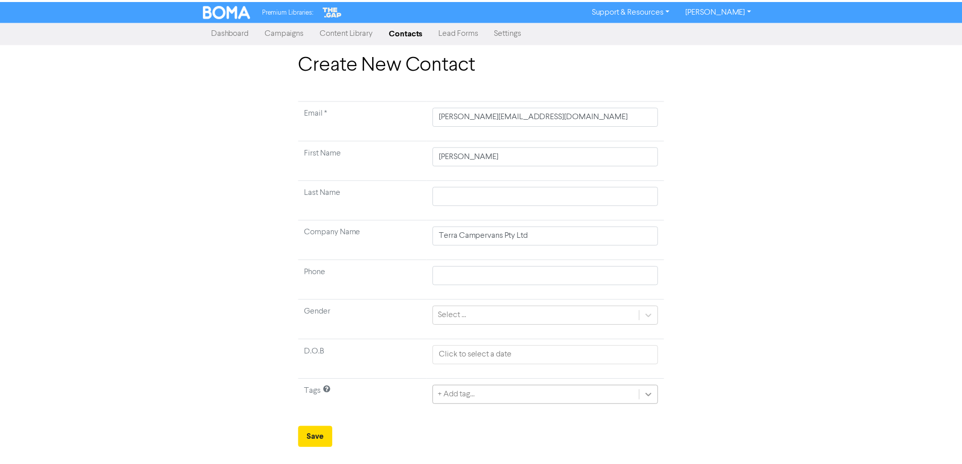
scroll to position [30, 0]
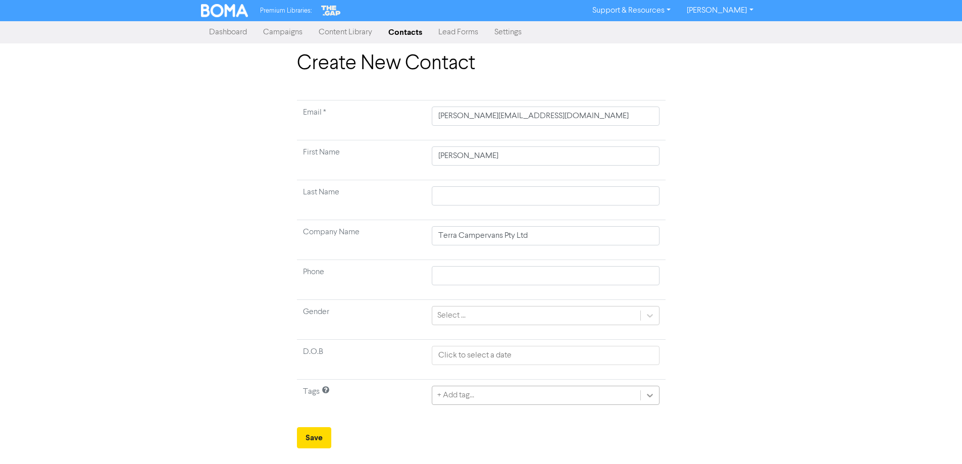
click at [648, 395] on div "+ Add tag..." at bounding box center [545, 395] width 227 height 19
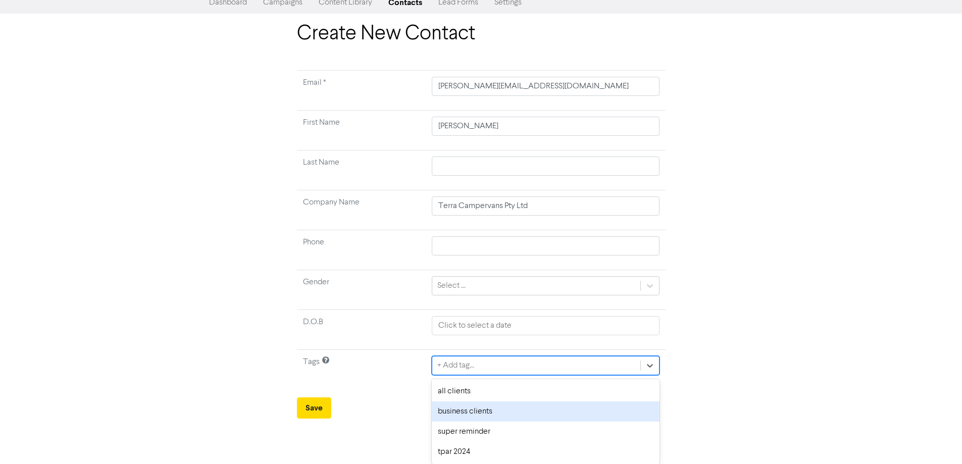
click at [557, 409] on div "business clients" at bounding box center [545, 411] width 227 height 20
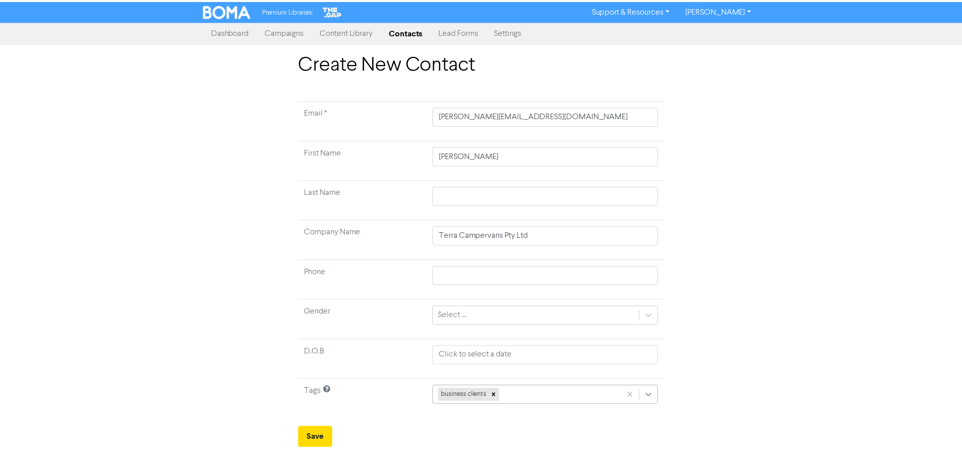
scroll to position [10, 0]
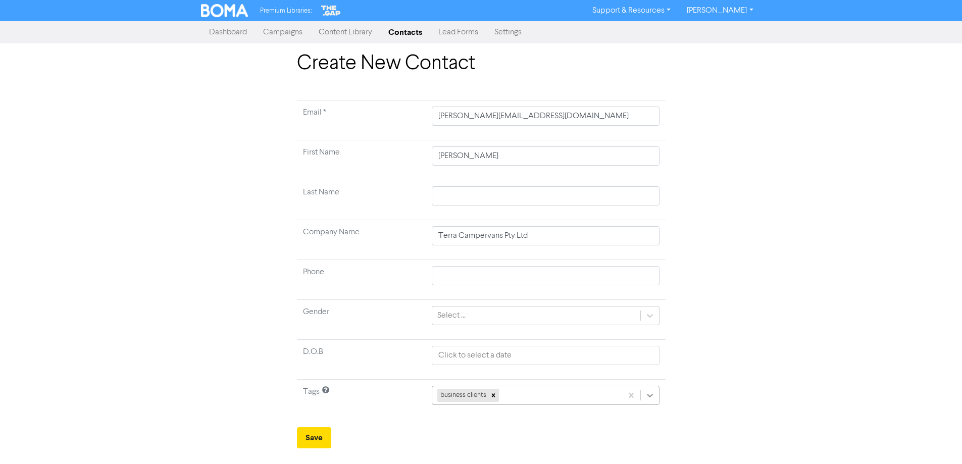
click at [650, 392] on div at bounding box center [650, 395] width 18 height 18
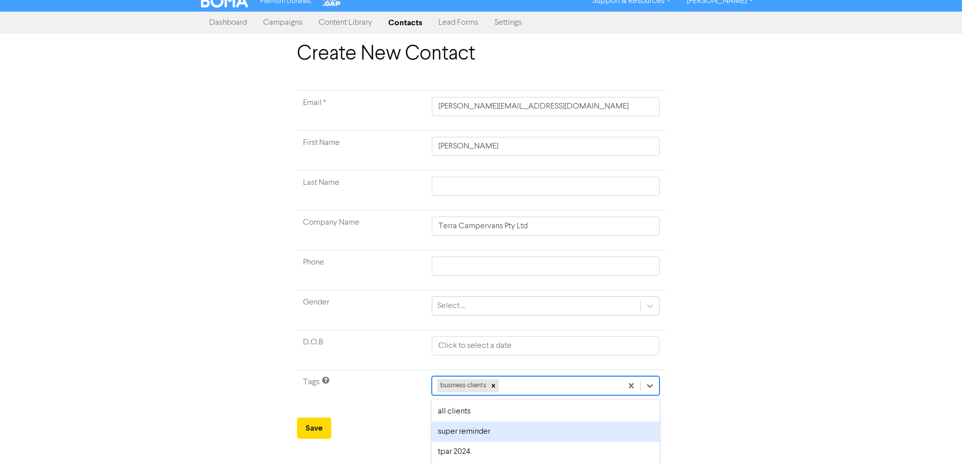
click at [552, 430] on div "super reminder" at bounding box center [545, 432] width 227 height 20
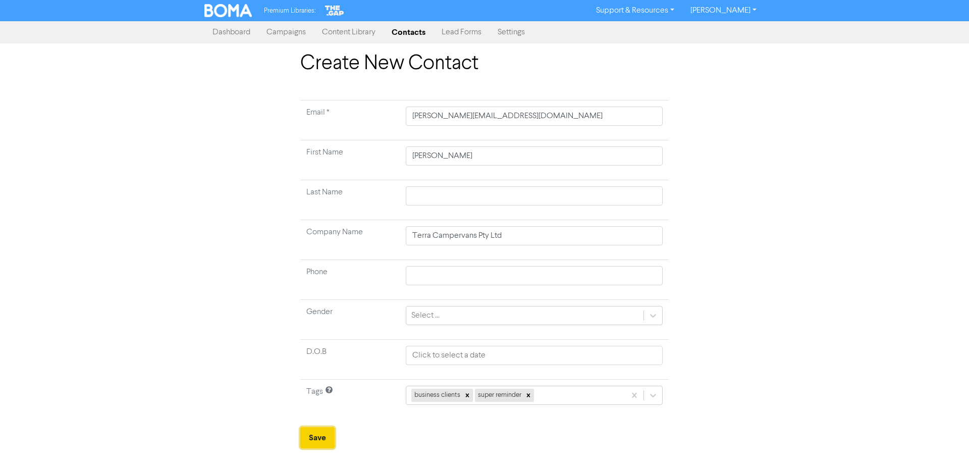
click at [320, 438] on button "Save" at bounding box center [317, 437] width 34 height 21
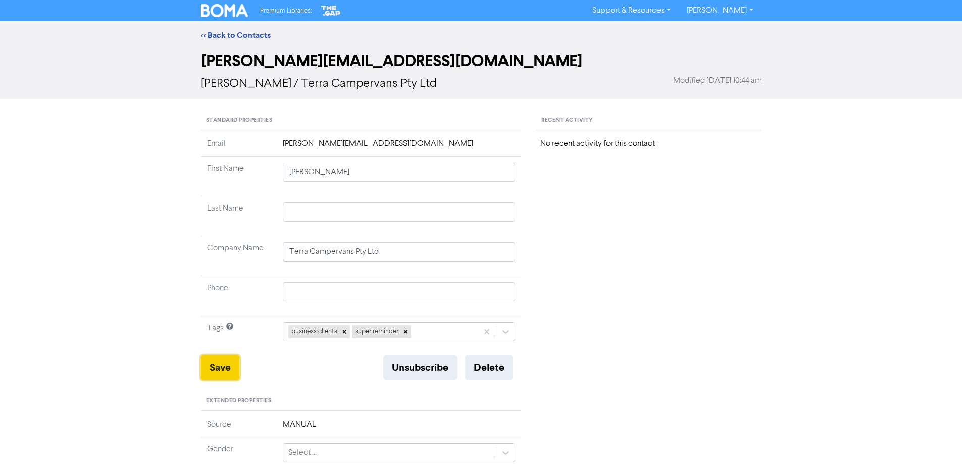
click at [209, 367] on button "Save" at bounding box center [220, 367] width 38 height 24
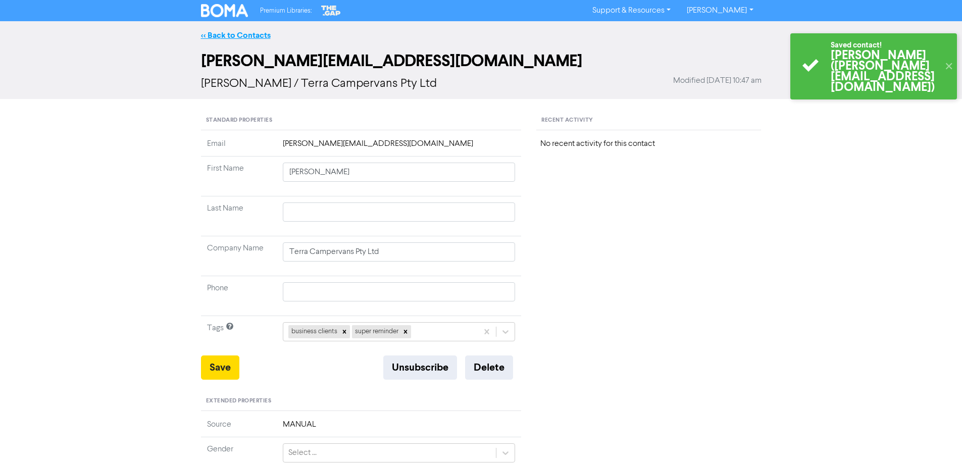
click at [245, 35] on link "<< Back to Contacts" at bounding box center [236, 35] width 70 height 10
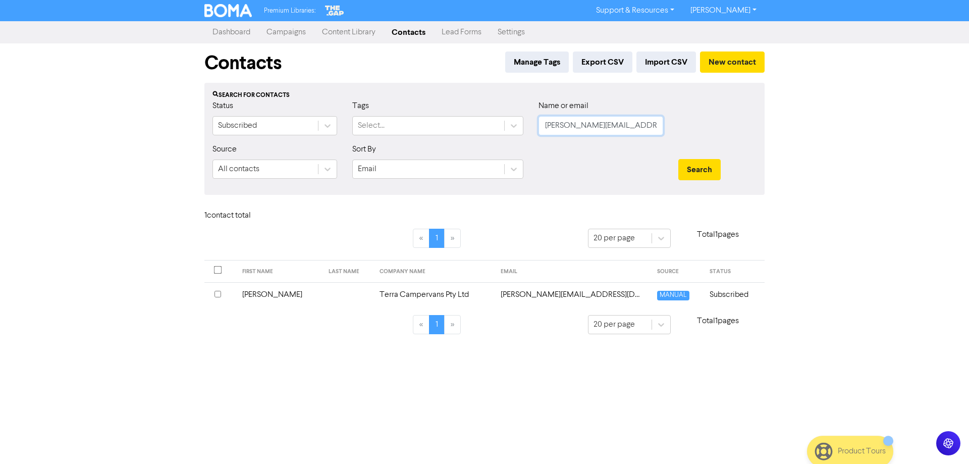
click at [585, 128] on input "[PERSON_NAME][EMAIL_ADDRESS][DOMAIN_NAME]" at bounding box center [601, 125] width 125 height 19
paste input "[PERSON_NAME][EMAIL_ADDRESS]camper"
click at [703, 170] on button "Search" at bounding box center [700, 169] width 42 height 21
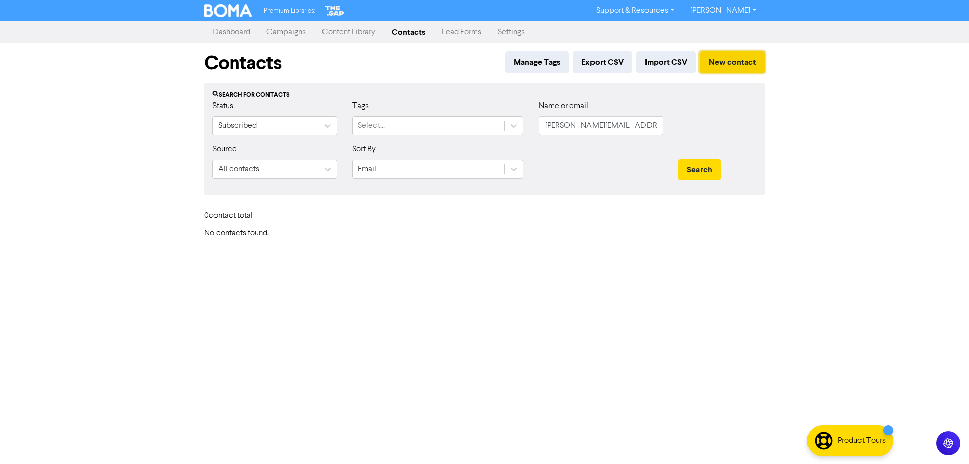
click at [741, 62] on button "New contact" at bounding box center [732, 61] width 65 height 21
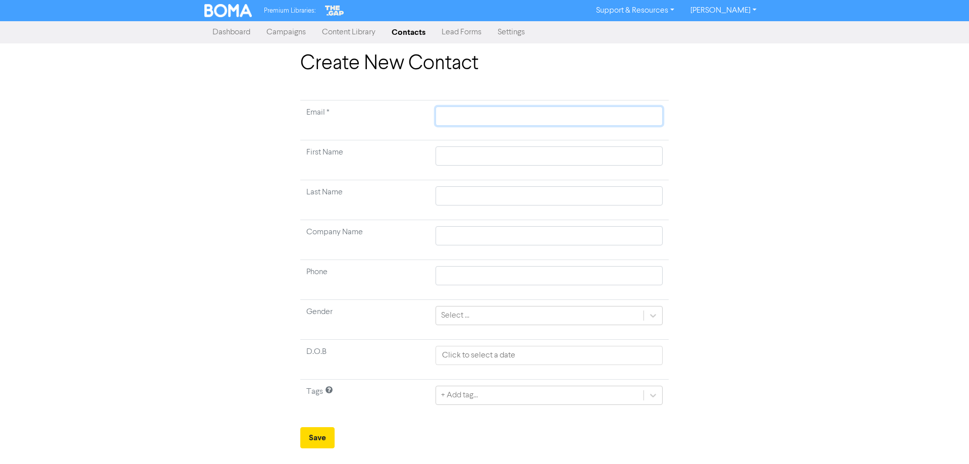
click at [485, 110] on input "text" at bounding box center [549, 116] width 227 height 19
paste input "[PERSON_NAME][EMAIL_ADDRESS][DOMAIN_NAME]"
click at [448, 159] on input "text" at bounding box center [549, 155] width 227 height 19
click at [483, 229] on input "text" at bounding box center [549, 235] width 227 height 19
paste input "Terra Campervans Pty Ltd"
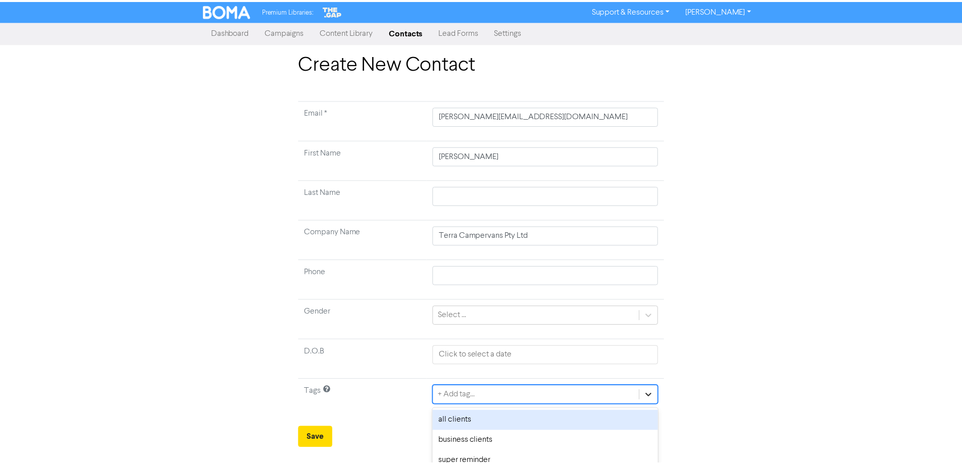
scroll to position [30, 0]
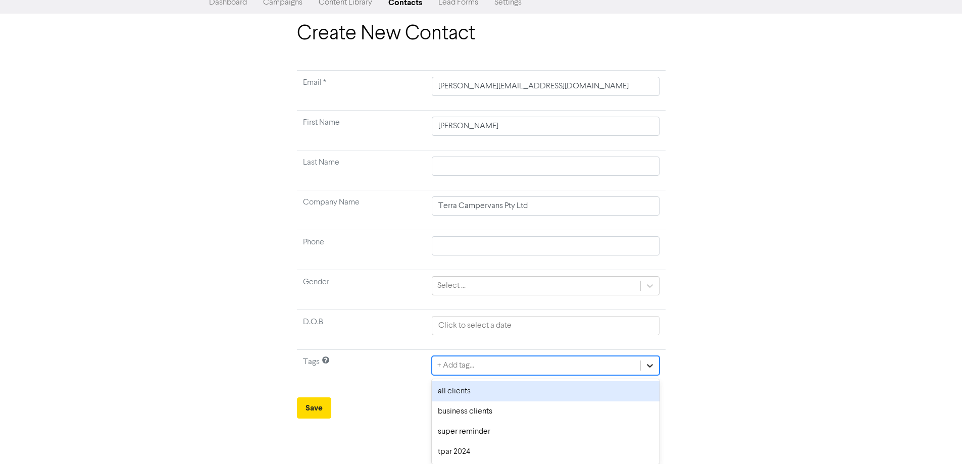
click at [652, 375] on div "option all clients focused, 1 of 4. 4 results available. Use Up and Down to cho…" at bounding box center [545, 365] width 227 height 19
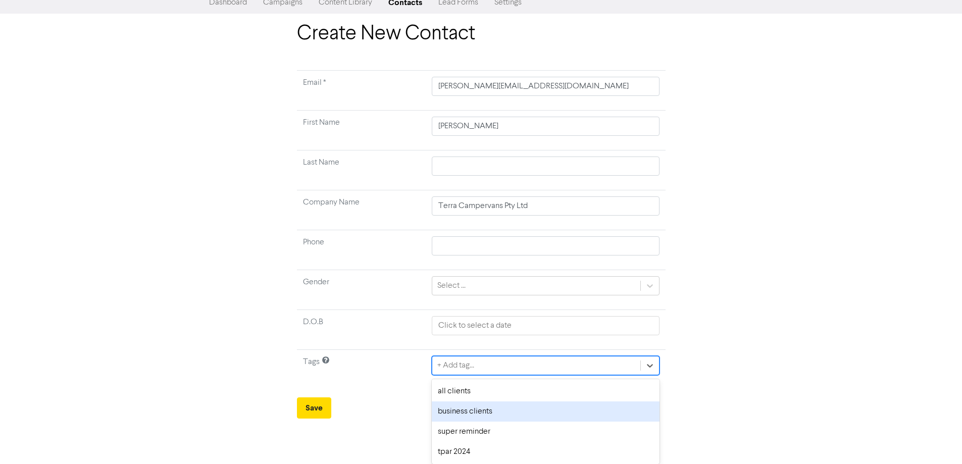
drag, startPoint x: 552, startPoint y: 408, endPoint x: 556, endPoint y: 405, distance: 5.5
click at [554, 407] on div "business clients" at bounding box center [545, 411] width 227 height 20
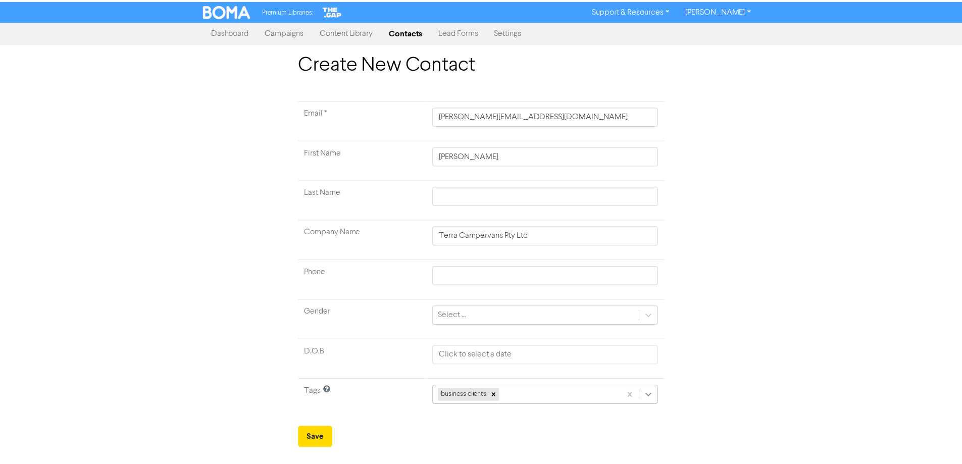
scroll to position [10, 0]
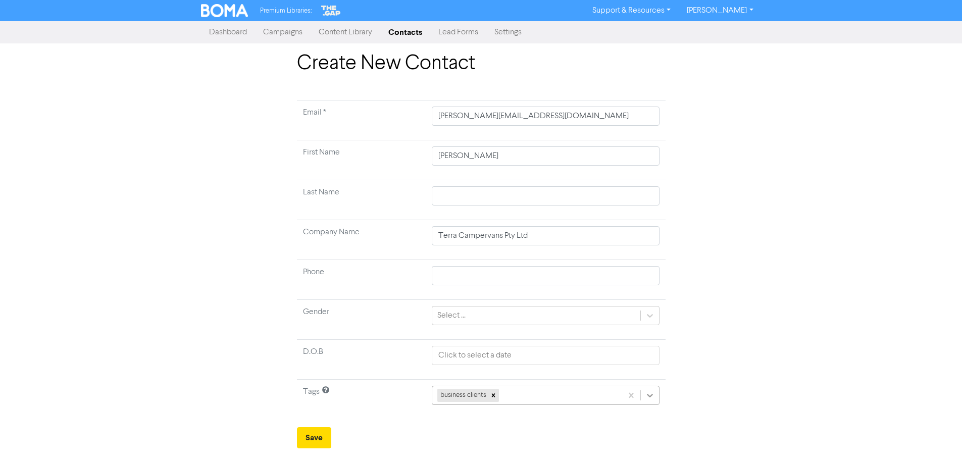
click at [653, 396] on td "business clients" at bounding box center [545, 400] width 239 height 40
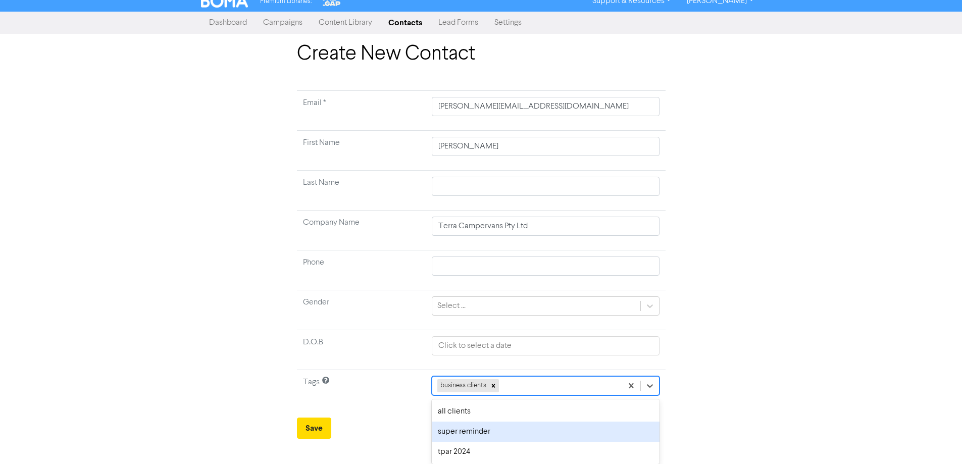
click at [537, 425] on div "super reminder" at bounding box center [545, 432] width 227 height 20
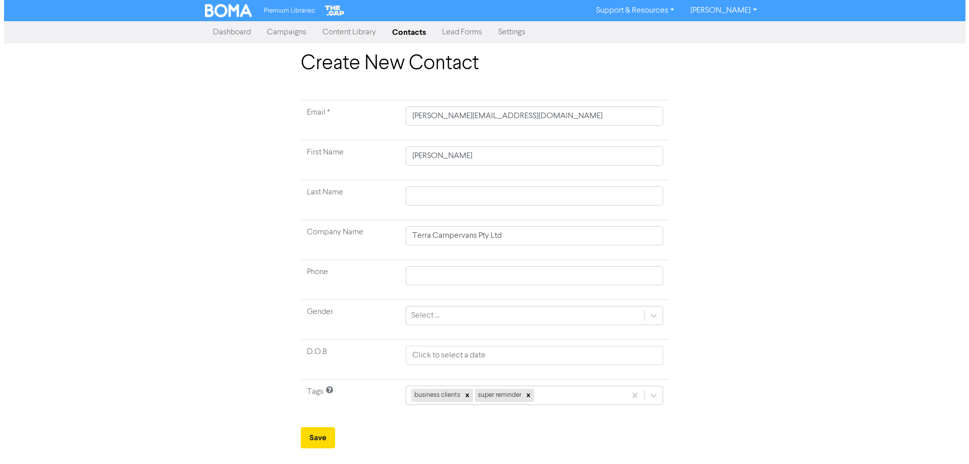
scroll to position [0, 0]
click at [311, 436] on button "Save" at bounding box center [317, 437] width 34 height 21
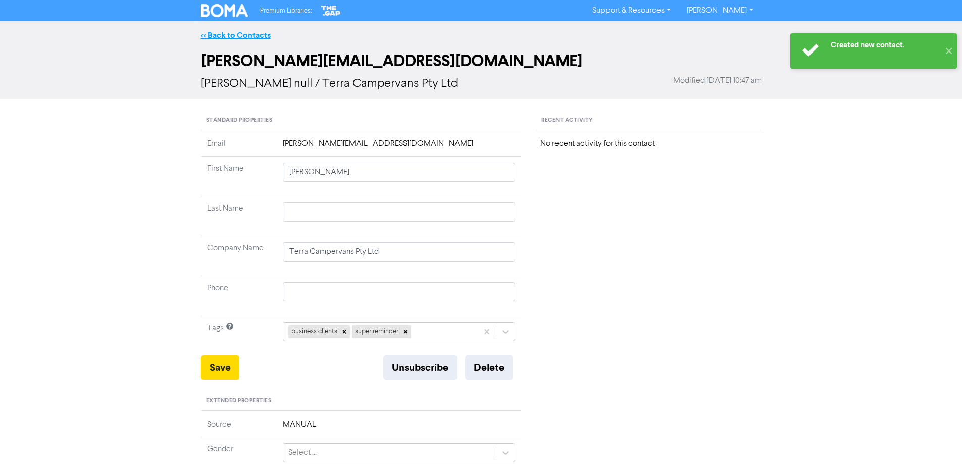
click at [230, 35] on link "<< Back to Contacts" at bounding box center [236, 35] width 70 height 10
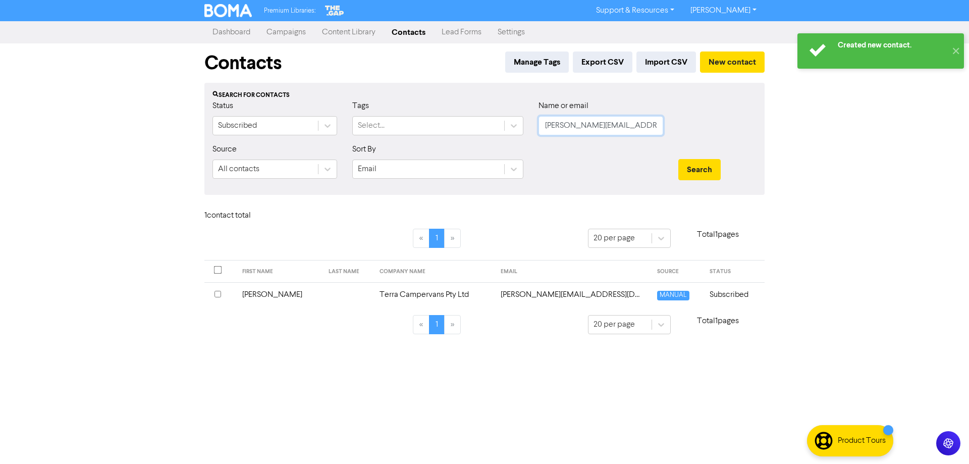
click at [560, 127] on input "[PERSON_NAME][EMAIL_ADDRESS][DOMAIN_NAME]" at bounding box center [601, 125] width 125 height 19
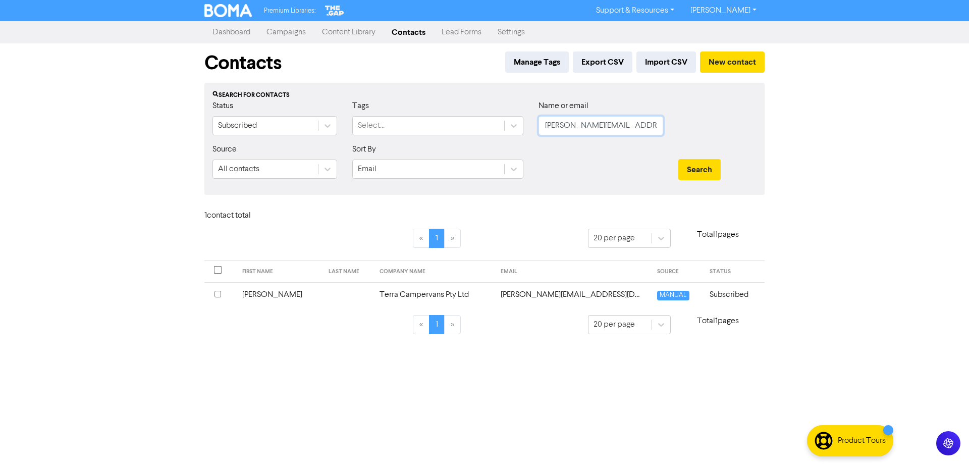
click at [679, 159] on button "Search" at bounding box center [700, 169] width 42 height 21
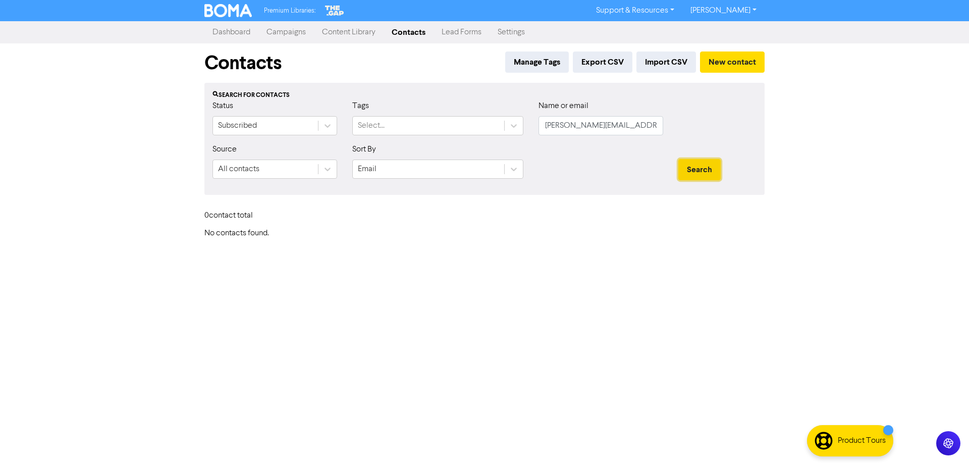
click at [692, 171] on button "Search" at bounding box center [700, 169] width 42 height 21
click at [585, 126] on input "[PERSON_NAME][EMAIL_ADDRESS][DOMAIN_NAME]" at bounding box center [601, 125] width 125 height 19
paste input "[EMAIL_ADDRESS][DOMAIN_NAME]"
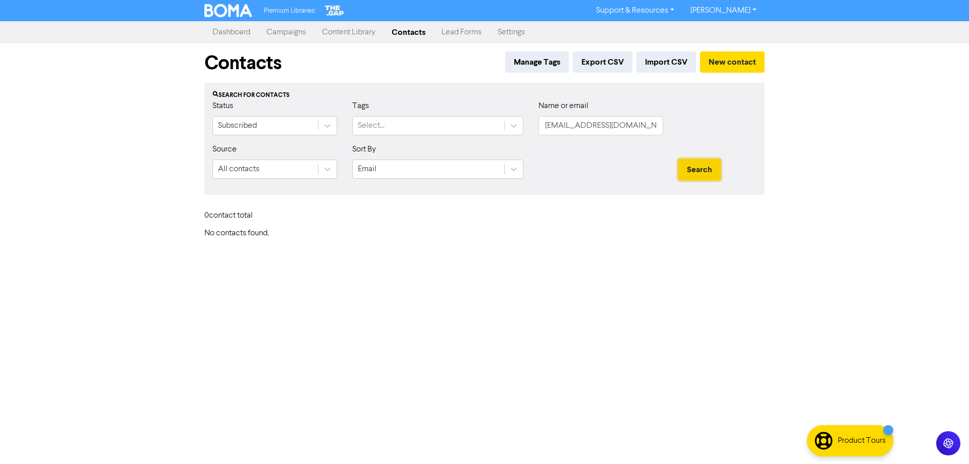
click at [705, 170] on button "Search" at bounding box center [700, 169] width 42 height 21
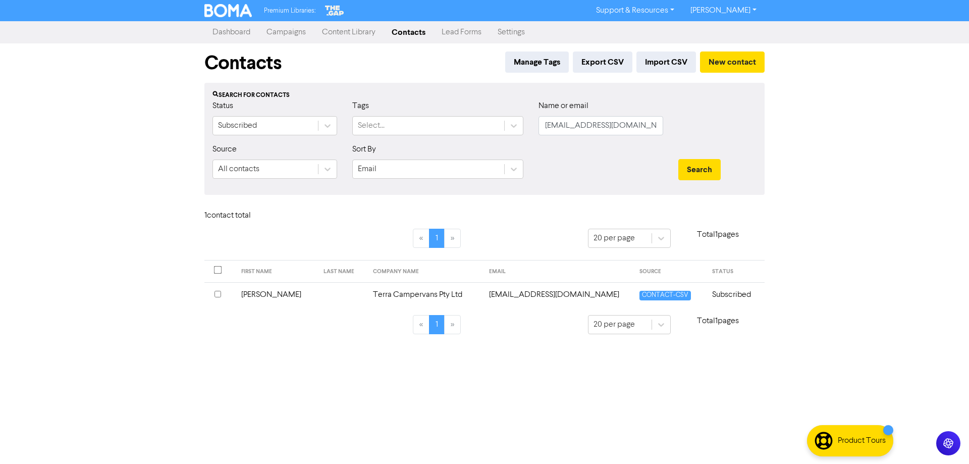
click at [510, 296] on td "[EMAIL_ADDRESS][DOMAIN_NAME]" at bounding box center [558, 294] width 150 height 25
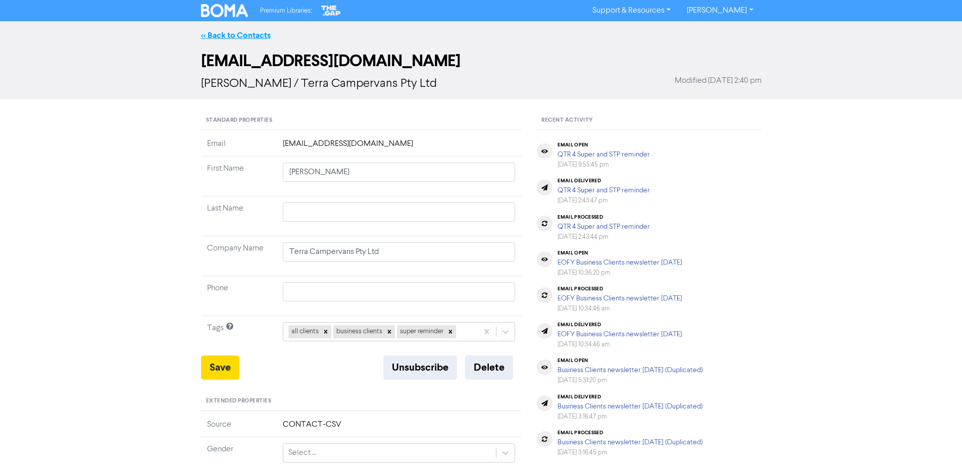
click at [212, 34] on link "<< Back to Contacts" at bounding box center [236, 35] width 70 height 10
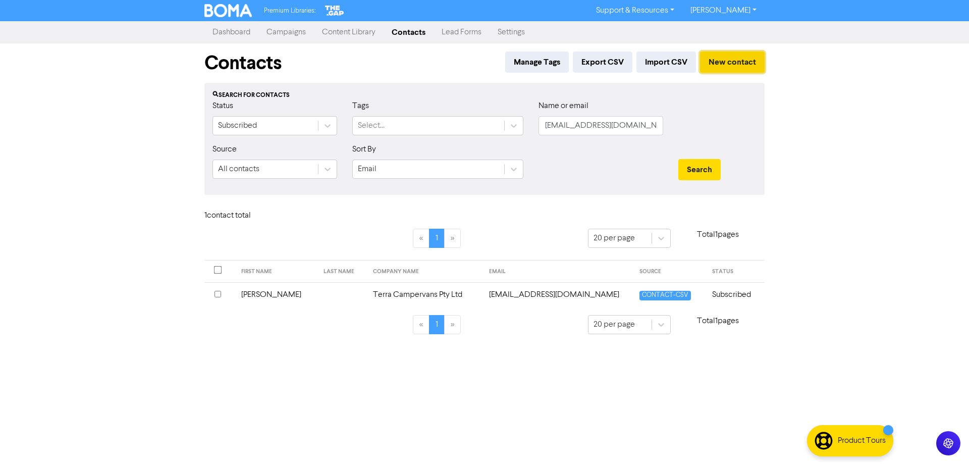
click at [741, 62] on button "New contact" at bounding box center [732, 61] width 65 height 21
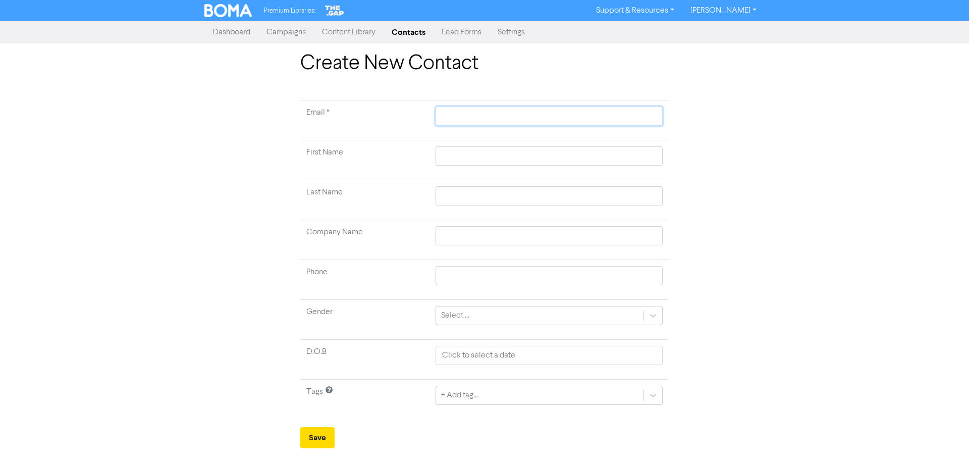
click at [480, 121] on input "text" at bounding box center [549, 116] width 227 height 19
paste input "[PERSON_NAME][EMAIL_ADDRESS][DOMAIN_NAME]"
click at [458, 157] on input "text" at bounding box center [549, 155] width 227 height 19
click at [466, 239] on input "text" at bounding box center [549, 235] width 227 height 19
paste input "Terra Campervans Pty Ltd"
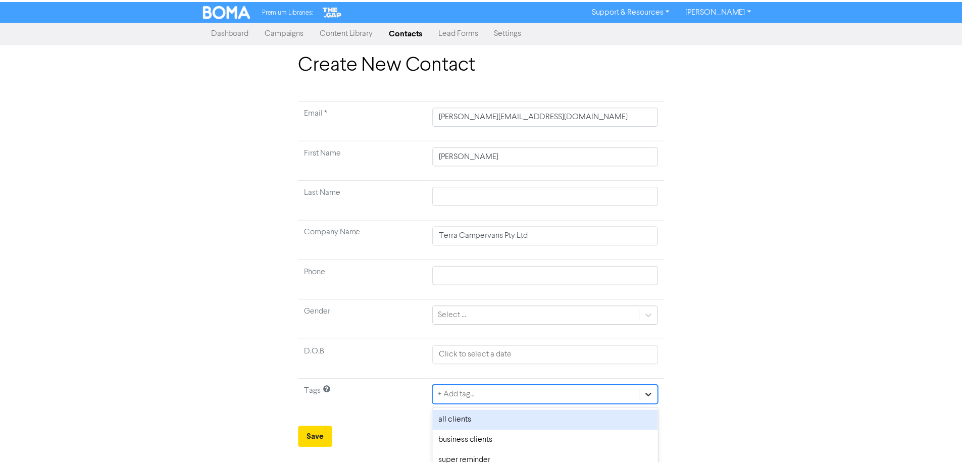
scroll to position [30, 0]
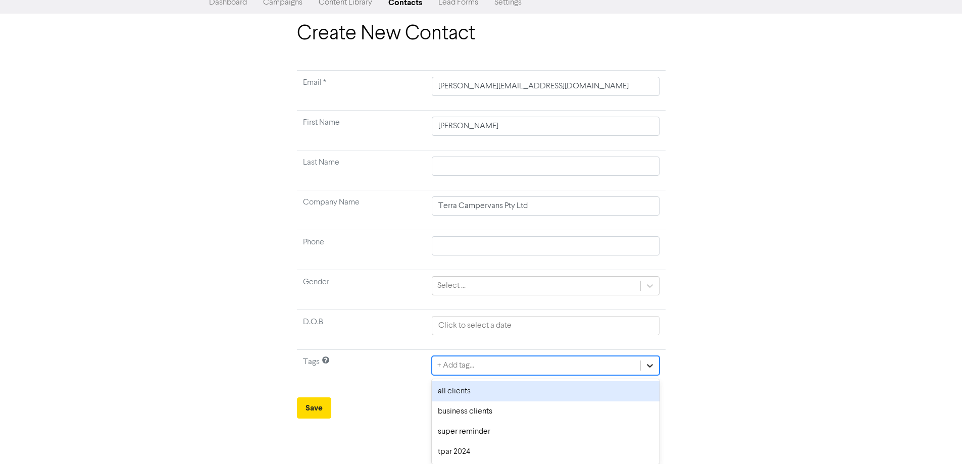
click at [654, 375] on div "option all clients focused, 1 of 4. 4 results available. Use Up and Down to cho…" at bounding box center [545, 365] width 227 height 19
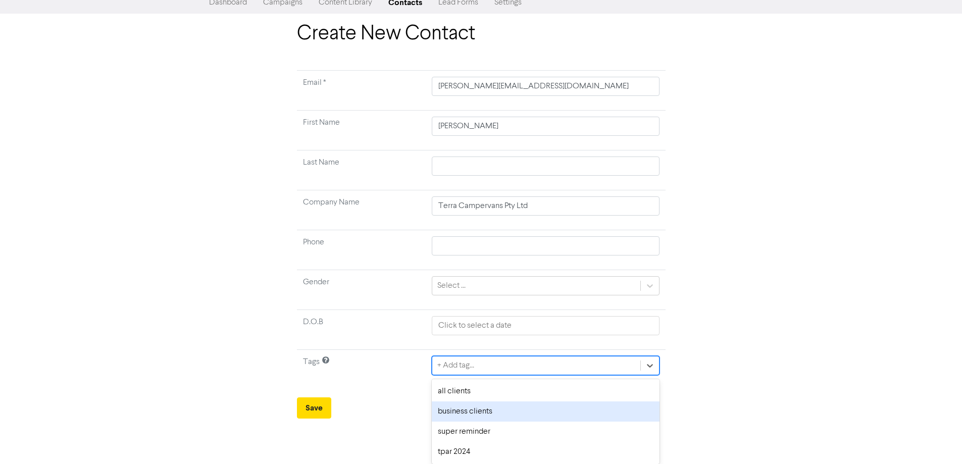
click at [491, 411] on div "business clients" at bounding box center [545, 411] width 227 height 20
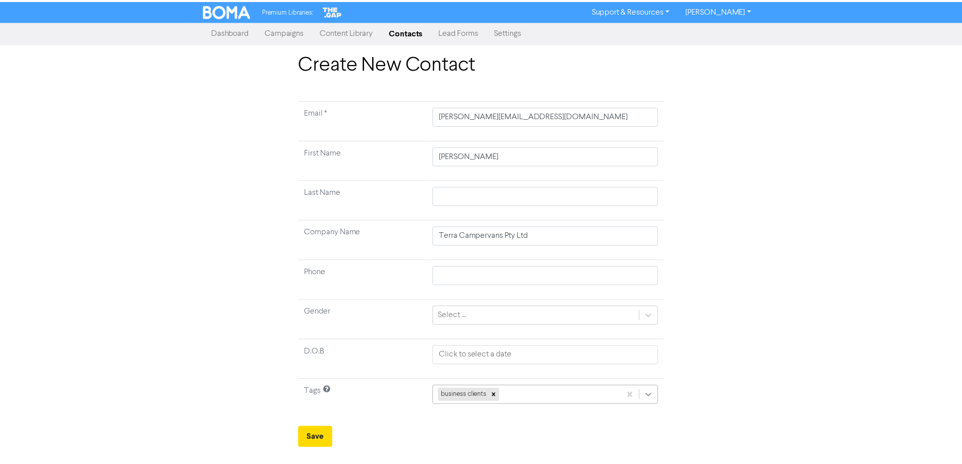
scroll to position [10, 0]
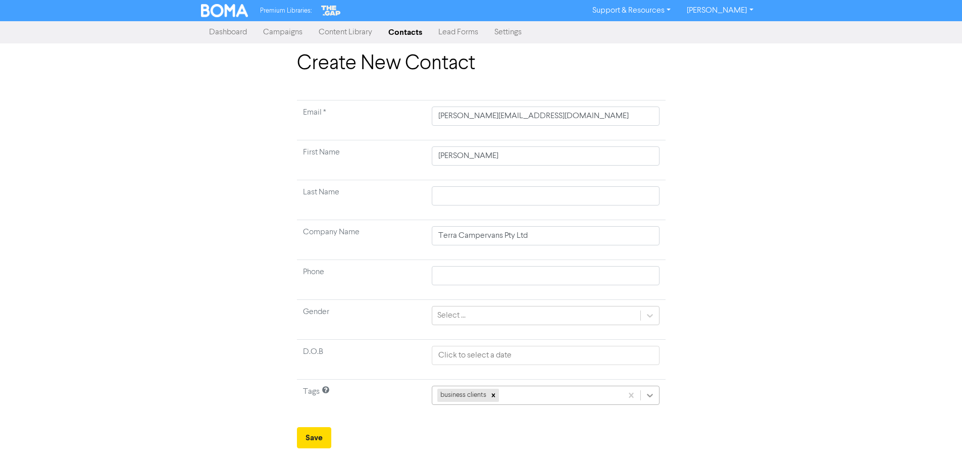
click at [652, 394] on div at bounding box center [650, 395] width 18 height 18
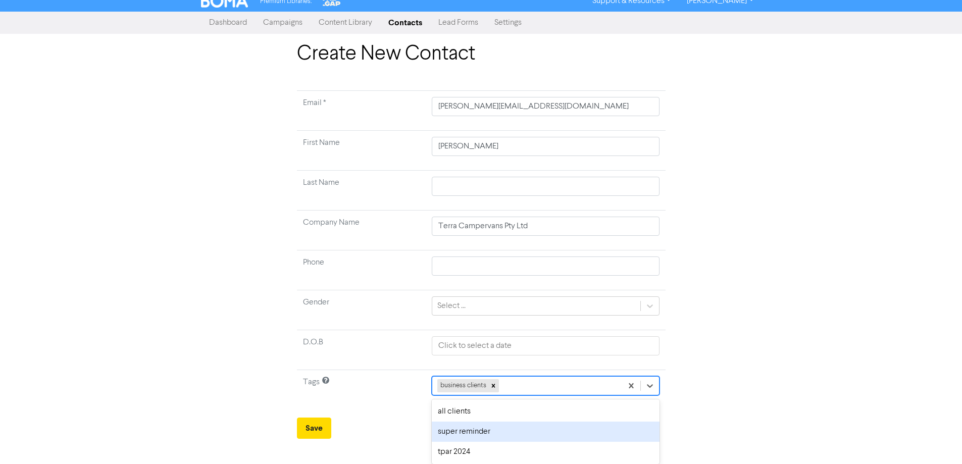
click at [544, 433] on div "super reminder" at bounding box center [545, 432] width 227 height 20
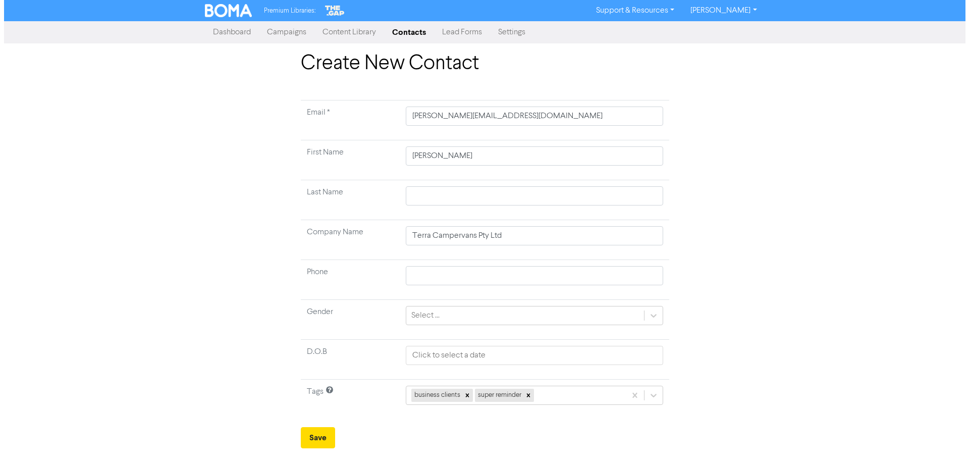
scroll to position [0, 0]
click at [317, 436] on button "Save" at bounding box center [317, 437] width 34 height 21
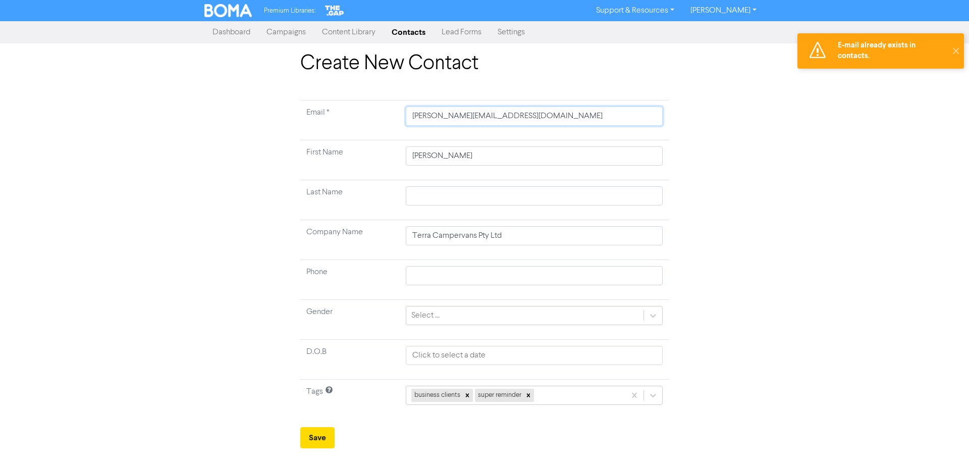
drag, startPoint x: 541, startPoint y: 117, endPoint x: 374, endPoint y: 108, distance: 167.8
click at [374, 108] on tr "Email * [PERSON_NAME][EMAIL_ADDRESS][DOMAIN_NAME]" at bounding box center [484, 120] width 369 height 40
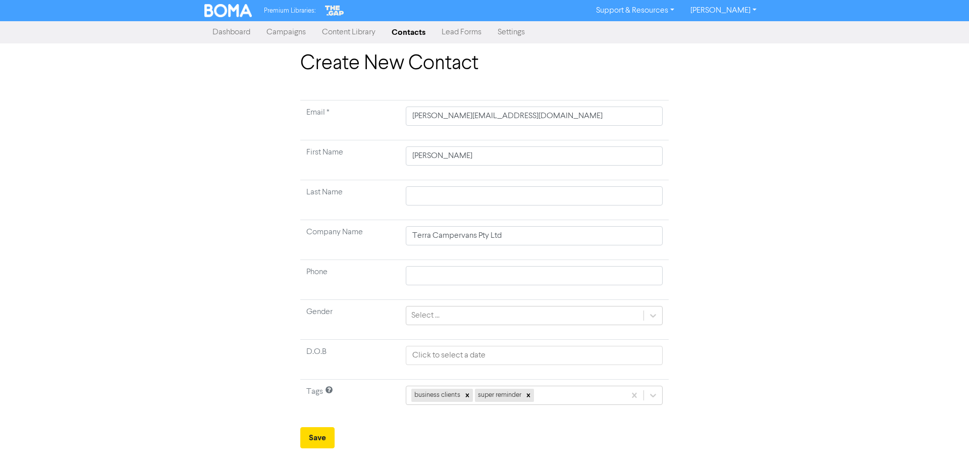
click at [410, 33] on link "Contacts" at bounding box center [409, 32] width 50 height 20
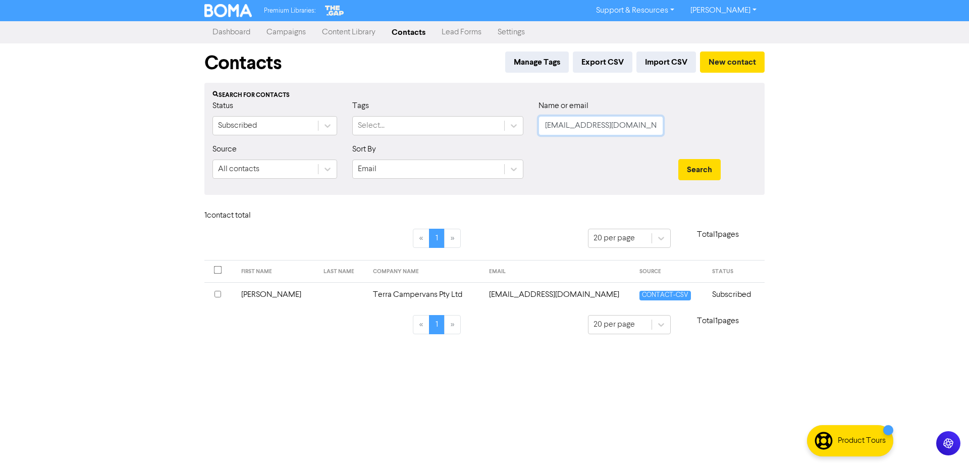
click at [566, 127] on input "[EMAIL_ADDRESS][DOMAIN_NAME]" at bounding box center [601, 125] width 125 height 19
click at [567, 126] on input "[EMAIL_ADDRESS][DOMAIN_NAME]" at bounding box center [601, 125] width 125 height 19
paste input "@[DOMAIN_NAME]"
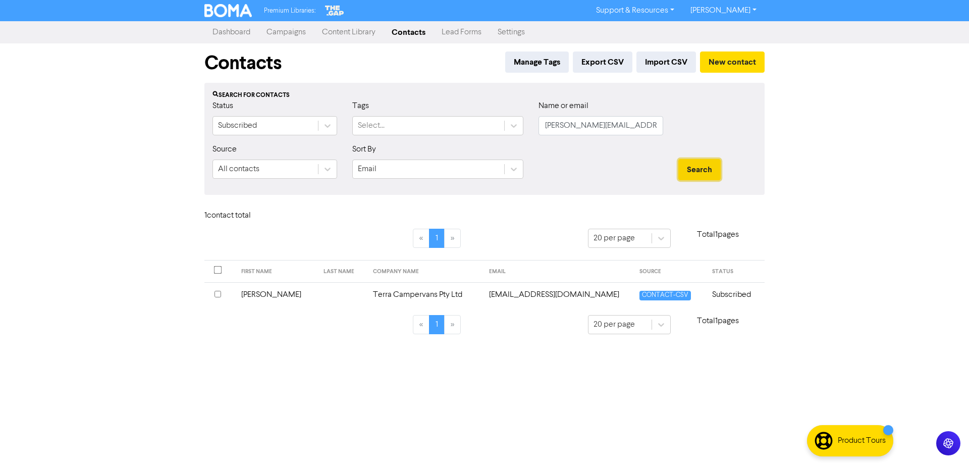
click at [697, 169] on button "Search" at bounding box center [700, 169] width 42 height 21
click at [532, 294] on td "[PERSON_NAME][EMAIL_ADDRESS][DOMAIN_NAME]" at bounding box center [573, 294] width 157 height 25
